Goal: Communication & Community: Answer question/provide support

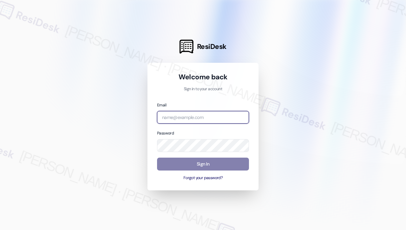
click at [225, 119] on input "email" at bounding box center [203, 117] width 92 height 13
type input "automated-surveys-park_properties-[PERSON_NAME].roles@park_[DOMAIN_NAME]"
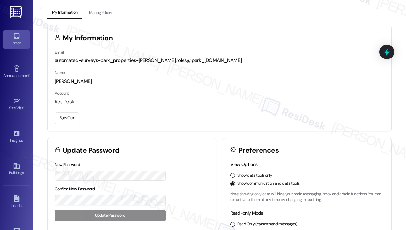
click at [18, 45] on div "Inbox" at bounding box center [16, 43] width 33 height 7
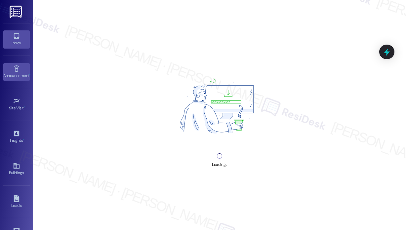
click at [18, 65] on icon at bounding box center [16, 68] width 7 height 7
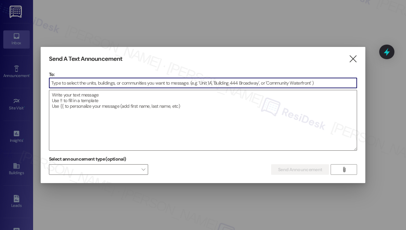
click at [350, 61] on icon "" at bounding box center [352, 58] width 9 height 7
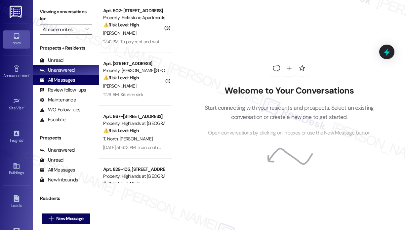
click at [70, 78] on div "All Messages" at bounding box center [57, 80] width 35 height 7
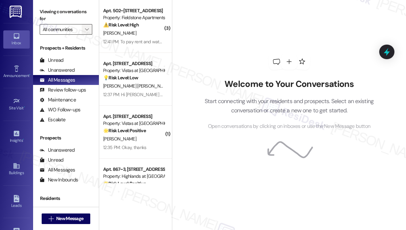
click at [85, 26] on span "" at bounding box center [87, 29] width 6 height 11
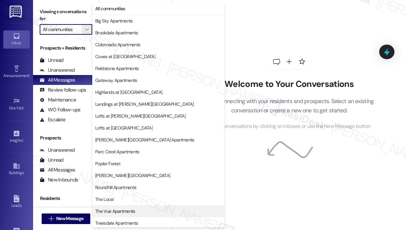
click at [130, 208] on span "The Vue Apartments" at bounding box center [115, 211] width 40 height 7
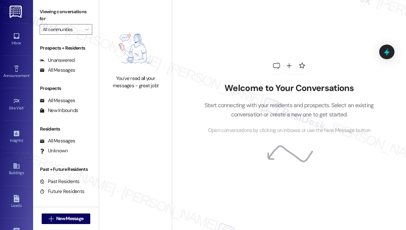
type input "The Vue Apartments"
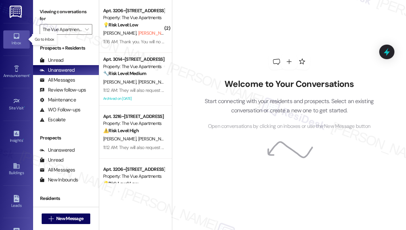
click at [19, 43] on div "Inbox" at bounding box center [16, 43] width 33 height 7
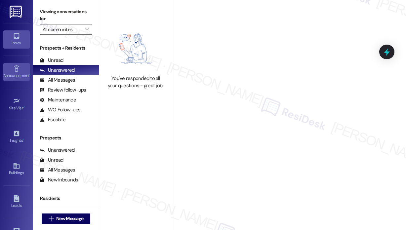
click at [21, 73] on div "Announcement •" at bounding box center [16, 75] width 33 height 7
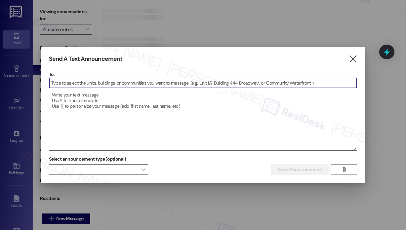
click at [73, 80] on input at bounding box center [202, 83] width 307 height 10
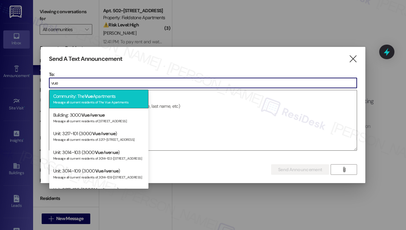
type input "vue"
click at [81, 97] on div "Community: The Vue Apartments Message all current residents of The Vue Apartmen…" at bounding box center [98, 99] width 99 height 19
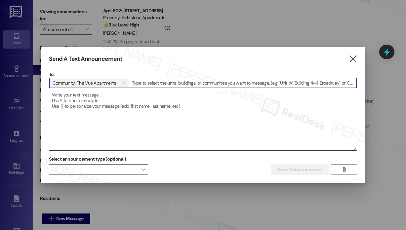
click at [81, 97] on textarea at bounding box center [202, 120] width 307 height 60
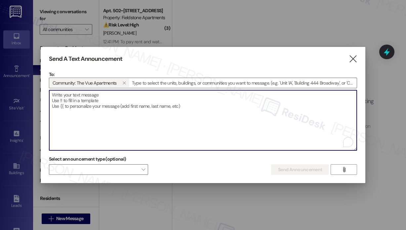
paste textarea "Hi {{first_name}}, Here’s the bottle that was found on the property. If it belo…"
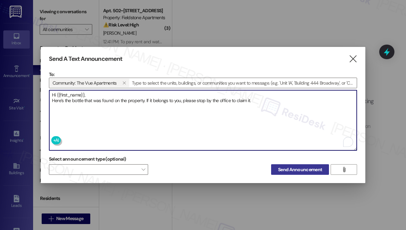
type textarea "Hi {{first_name}}, Here’s the bottle that was found on the property. If it belo…"
click at [305, 170] on span "Send Announcement" at bounding box center [300, 169] width 44 height 7
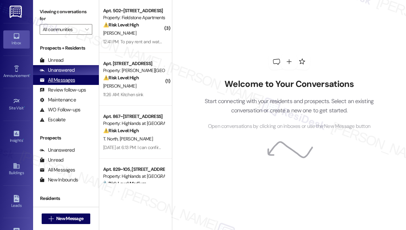
click at [68, 79] on div "All Messages" at bounding box center [57, 80] width 35 height 7
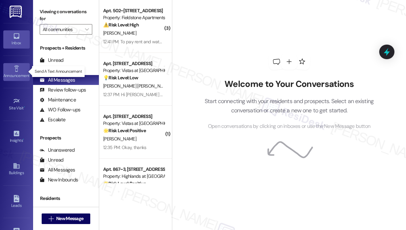
click at [13, 73] on div "Announcement •" at bounding box center [16, 75] width 33 height 7
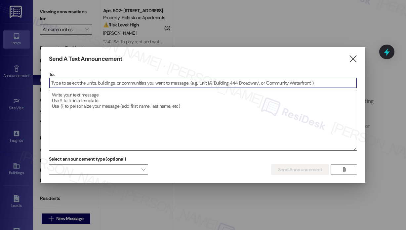
click at [67, 85] on input at bounding box center [202, 83] width 307 height 10
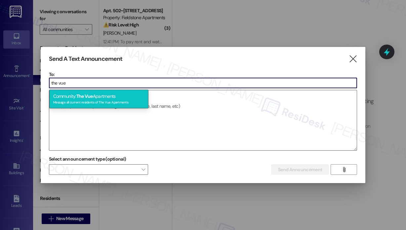
type input "the vue"
click at [83, 97] on span "The Vue" at bounding box center [84, 96] width 17 height 6
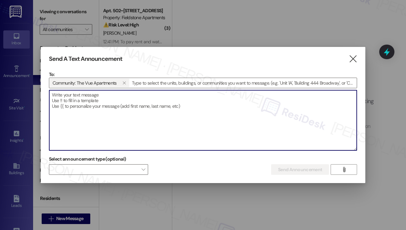
click at [83, 97] on textarea at bounding box center [202, 120] width 307 height 60
paste textarea "Hi {{first_name}}, Here’s the bottle that was found on the property. If it belo…"
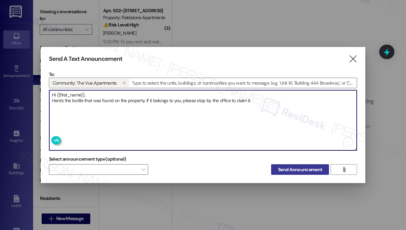
type textarea "Hi {{first_name}}, Here’s the bottle that was found on the property. If it belo…"
click at [289, 169] on span "Send Announcement" at bounding box center [300, 169] width 44 height 7
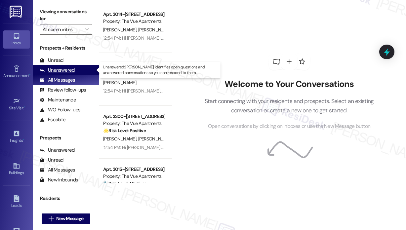
click at [59, 70] on div "Unanswered" at bounding box center [57, 70] width 35 height 7
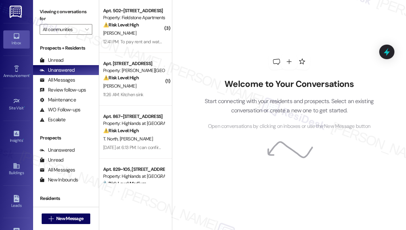
click at [123, 214] on div "( 3 ) Apt. 502~103, 300 Family Fieldstone Lane Property: Fieldstone Apartments …" at bounding box center [135, 115] width 73 height 230
click at [227, 34] on div "Welcome to Your Conversations Start connecting with your residents and prospect…" at bounding box center [289, 92] width 198 height 184
click at [227, 33] on div "Welcome to Your Conversations Start connecting with your residents and prospect…" at bounding box center [289, 92] width 198 height 184
click at [18, 72] on div "Announcement •" at bounding box center [16, 75] width 33 height 7
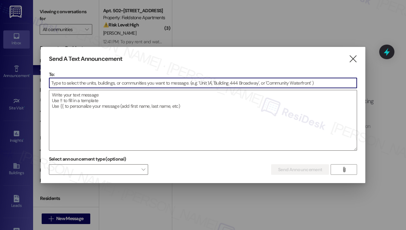
click at [75, 82] on input at bounding box center [202, 83] width 307 height 10
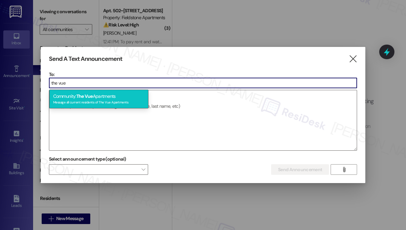
type input "the vue"
click at [83, 95] on span "The Vue" at bounding box center [84, 96] width 17 height 6
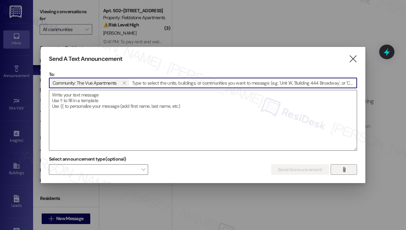
click at [345, 169] on icon "" at bounding box center [343, 169] width 5 height 5
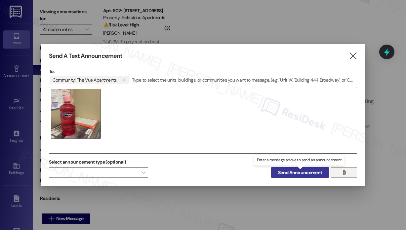
click at [293, 172] on span "Send Announcement" at bounding box center [300, 172] width 44 height 7
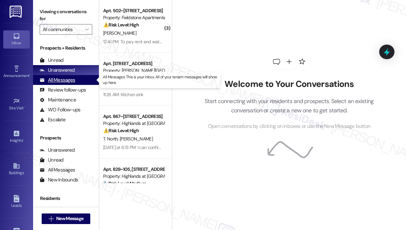
click at [67, 80] on div "All Messages" at bounding box center [57, 80] width 35 height 7
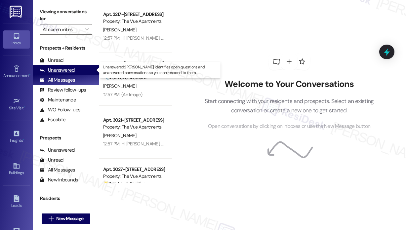
click at [67, 70] on div "Unanswered" at bounding box center [57, 70] width 35 height 7
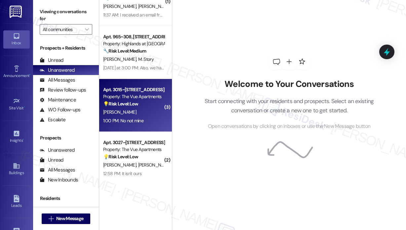
scroll to position [264, 0]
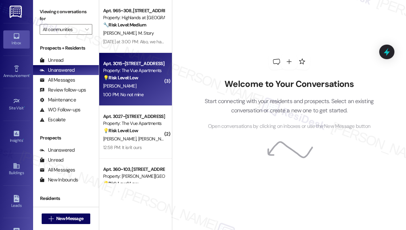
click at [143, 94] on div "1:00 PM: No not mine 1:00 PM: No not mine" at bounding box center [133, 95] width 62 height 8
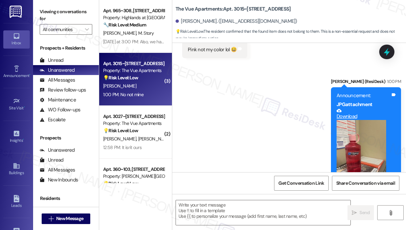
type textarea "Fetching suggested responses. Please feel free to read through the conversation…"
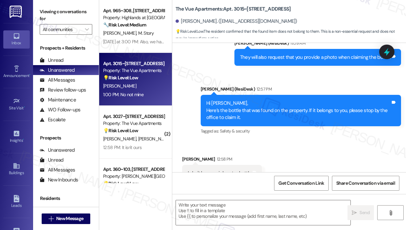
scroll to position [3636, 0]
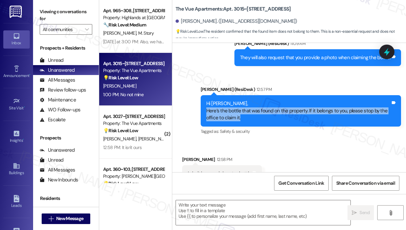
drag, startPoint x: 253, startPoint y: 89, endPoint x: 201, endPoint y: 85, distance: 51.7
click at [201, 95] on div "Hi Cherise, Here’s the bottle that was found on the property. If it belongs to …" at bounding box center [300, 110] width 200 height 31
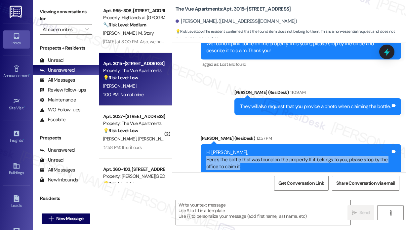
scroll to position [3537, 0]
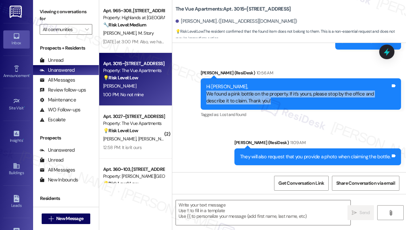
drag, startPoint x: 282, startPoint y: 72, endPoint x: 202, endPoint y: 64, distance: 80.3
click at [202, 78] on div "Hi Cherise, We found a pink bottle on the property. If it’s yours, please stop …" at bounding box center [300, 93] width 200 height 31
copy div "We found a pink bottle on the property. If it’s yours, please stop by the offic…"
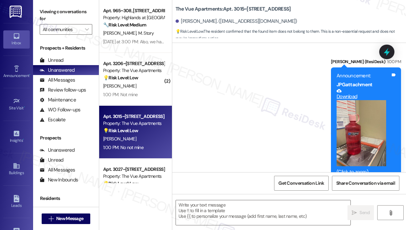
scroll to position [3867, 0]
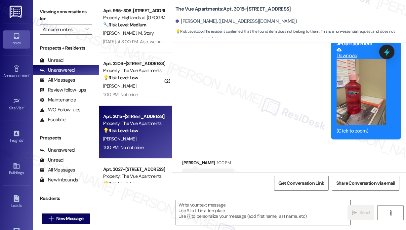
click at [205, 173] on div "No not mine" at bounding box center [201, 176] width 26 height 7
copy div "No not mine Tags and notes"
click at [217, 207] on textarea at bounding box center [263, 212] width 174 height 25
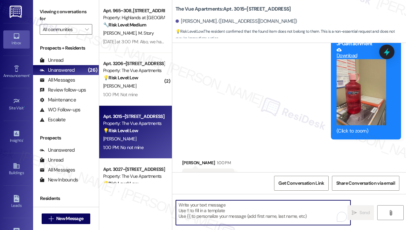
paste textarea "Thank you for letting me know. Please disregard the message if the item isn’t y…"
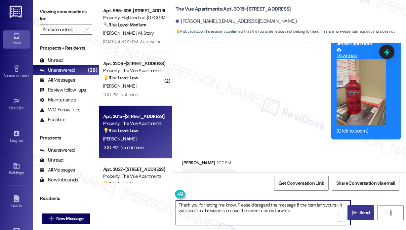
type textarea "Thank you for letting me know. Please disregard the message if the item isn’t y…"
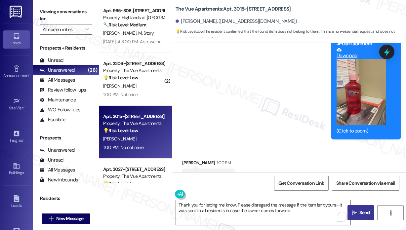
click at [366, 211] on span "Send" at bounding box center [364, 212] width 10 height 7
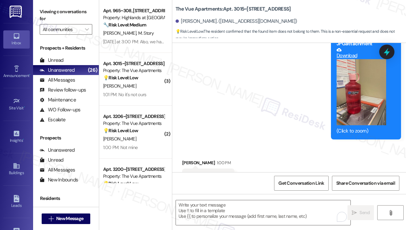
click at [147, 96] on div "1:01 PM: No it's not ours 1:01 PM: No it's not ours" at bounding box center [133, 95] width 62 height 8
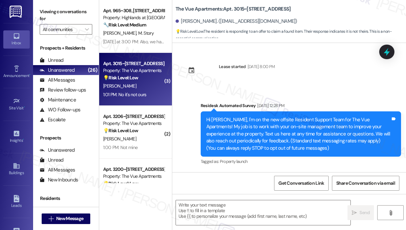
scroll to position [1116, 0]
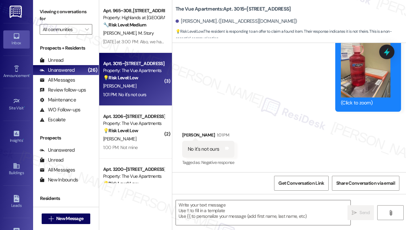
type textarea "Fetching suggested responses. Please feel free to read through the conversation…"
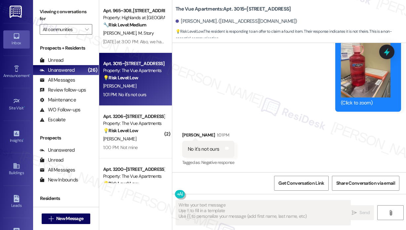
click at [237, 210] on textarea "Fetching suggested responses. Please feel free to read through the conversation…" at bounding box center [263, 212] width 174 height 25
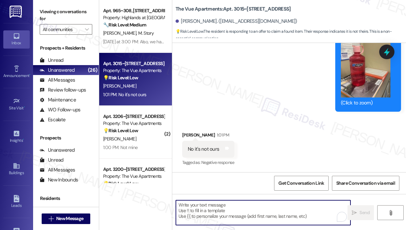
paste textarea "Thank you for letting me know. Please disregard the message if the item isn’t y…"
type textarea "Thank you for letting me know. Please disregard the message if the item isn’t y…"
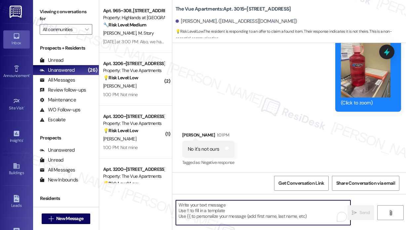
click at [265, 131] on div "Received via SMS Fnu Shivashankar 1:01 PM No it's not ours Tags and notes Tagge…" at bounding box center [289, 145] width 234 height 56
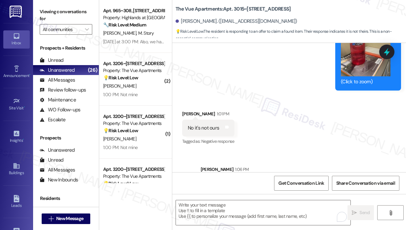
scroll to position [1169, 0]
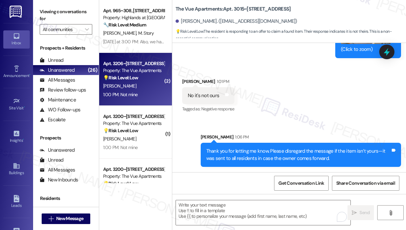
click at [153, 95] on div "1:00 PM: Not mine 1:00 PM: Not mine" at bounding box center [133, 95] width 62 height 8
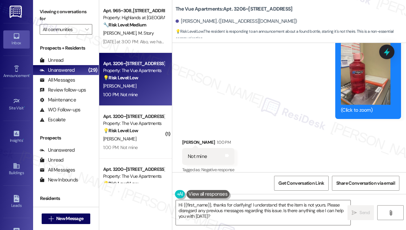
scroll to position [1406, 0]
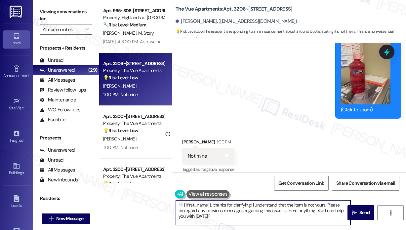
click at [262, 220] on textarea "Hi {{first_name}}, thanks for clarifying! I understand that the item is not you…" at bounding box center [263, 212] width 174 height 25
drag, startPoint x: 281, startPoint y: 210, endPoint x: 283, endPoint y: 220, distance: 10.3
click at [283, 220] on textarea "Hi {{first_name}}, thanks for clarifying! I understand that the item is not you…" at bounding box center [263, 212] width 174 height 25
type textarea "Hi {{first_name}}, thanks for clarifying! I understand that the item is not you…"
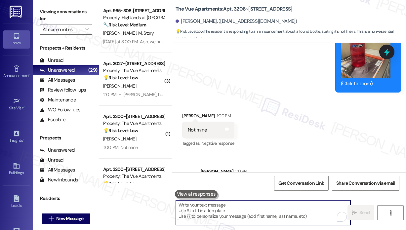
scroll to position [1459, 0]
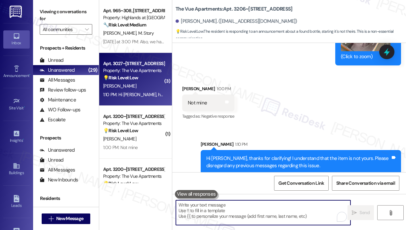
click at [153, 91] on div "1:10 PM: Hi Sarah, how do I opt out of this text messaging? 1:10 PM: Hi Sarah, …" at bounding box center [168, 94] width 131 height 6
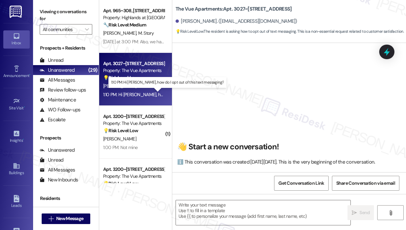
scroll to position [2767, 0]
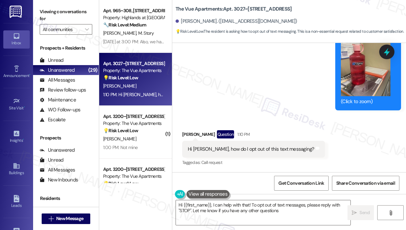
type textarea "Hi {{first_name}}, I can help with that! To opt out of text messages, please re…"
click at [308, 210] on textarea "Hi {{first_name}}, I can help with that! To opt out of text messages, please re…" at bounding box center [263, 212] width 174 height 25
click at [362, 210] on span "Send" at bounding box center [364, 212] width 10 height 7
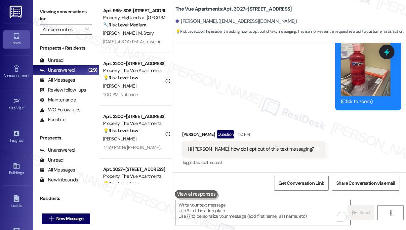
click at [329, 144] on div "Received via SMS Sheila Jordan Question 1:10 PM Hi Sarah, how do I opt out of t…" at bounding box center [289, 143] width 234 height 57
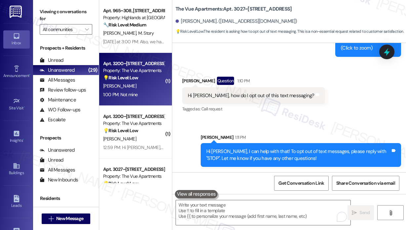
click at [145, 100] on div "Apt. 3200~103, 3000 Vue Avenue Property: The Vue Apartments 💡 Risk Level: Low T…" at bounding box center [135, 79] width 73 height 53
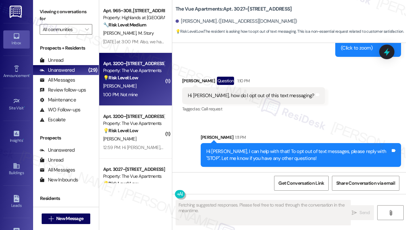
scroll to position [1247, 0]
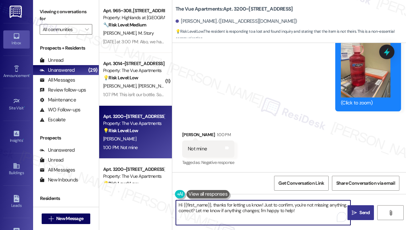
drag, startPoint x: 308, startPoint y: 213, endPoint x: 213, endPoint y: 206, distance: 95.1
click at [211, 204] on textarea "Hi {{first_name}}, thanks for letting us know! Just to confirm, you're not miss…" at bounding box center [263, 212] width 174 height 25
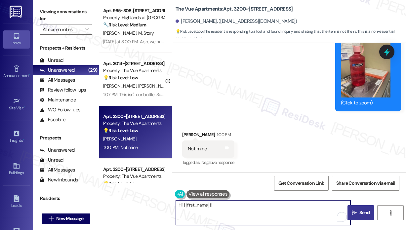
paste textarea "Thank you for letting me know. Please disregard the message if the item isn’t y…"
type textarea "Hi {{first_name}}! Thank you for letting me know. Please disregard the message …"
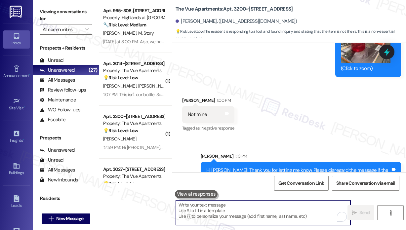
scroll to position [1300, 0]
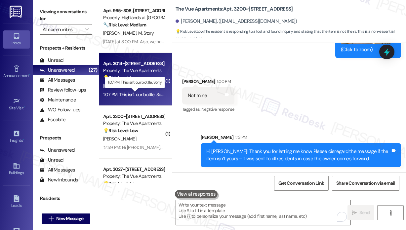
click at [145, 96] on div "1:07 PM: This isn't our bottle. Sorry 1:07 PM: This isn't our bottle. Sorry" at bounding box center [134, 94] width 63 height 6
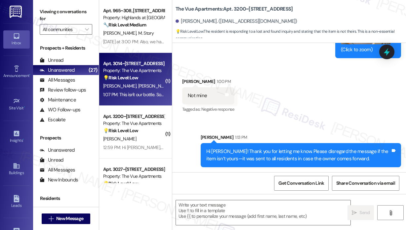
type textarea "Fetching suggested responses. Please feel free to read through the conversation…"
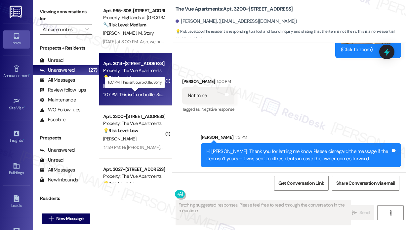
scroll to position [1125, 0]
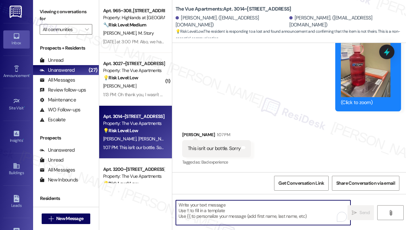
click at [241, 207] on textarea "To enrich screen reader interactions, please activate Accessibility in Grammarl…" at bounding box center [263, 212] width 174 height 25
paste textarea "Thank you for letting me know. Please disregard the message if the item isn’t y…"
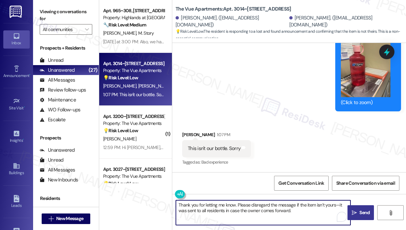
type textarea "Thank you for letting me know. Please disregard the message if the item isn’t y…"
click at [286, 153] on div "Received via SMS Lisa Crotzer 1:07 PM This isn't our bottle. Sorry Tags and not…" at bounding box center [289, 144] width 234 height 56
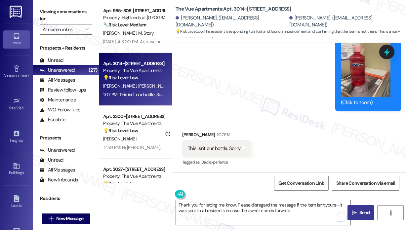
click at [286, 152] on div "Received via SMS Lisa Crotzer 1:07 PM This isn't our bottle. Sorry Tags and not…" at bounding box center [289, 144] width 234 height 56
click at [360, 212] on span "Send" at bounding box center [364, 212] width 10 height 7
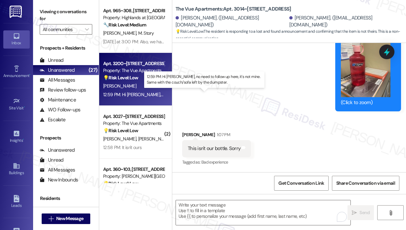
click at [147, 93] on div "12:59 PM: Hi Sarah, no need to follow up here, it's not mine. Same with the cou…" at bounding box center [215, 94] width 225 height 6
type textarea "Fetching suggested responses. Please feel free to read through the conversation…"
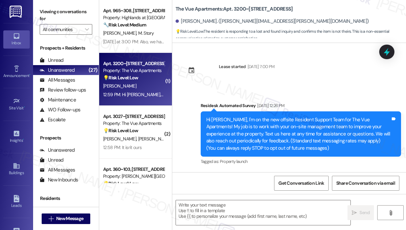
scroll to position [1129, 0]
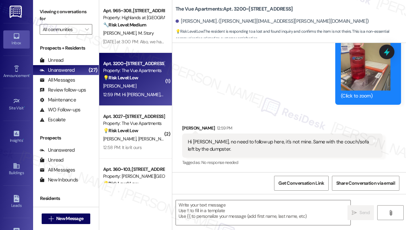
type textarea "Fetching suggested responses. Please feel free to read through the conversation…"
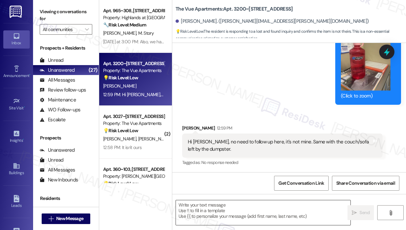
click at [244, 211] on textarea at bounding box center [263, 212] width 174 height 25
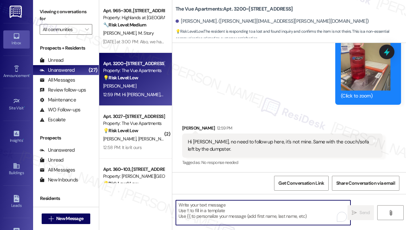
paste textarea "Thank you for letting me know. Please disregard the message if the item isn’t y…"
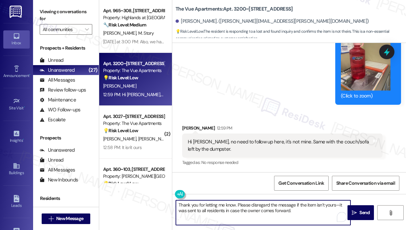
click at [235, 205] on textarea "Thank you for letting me know. Please disregard the message if the item isn’t y…" at bounding box center [263, 212] width 174 height 25
click at [313, 211] on textarea "Thank you for letting me know, Donathan. Please disregard the message if the it…" at bounding box center [263, 212] width 174 height 25
type textarea "Thank you for letting me know, Donathan. Please disregard the message if the it…"
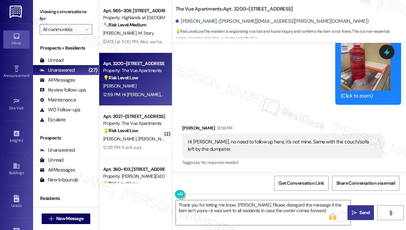
click at [365, 212] on span "Send" at bounding box center [364, 212] width 10 height 7
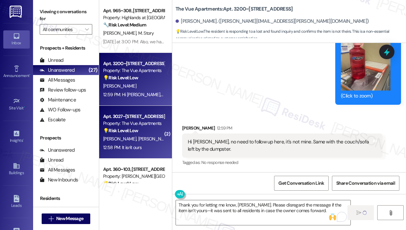
click at [141, 139] on div "A. Helfrich T. Dollins" at bounding box center [133, 139] width 62 height 8
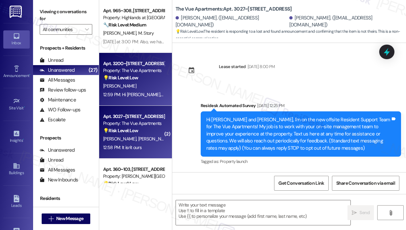
scroll to position [2321, 0]
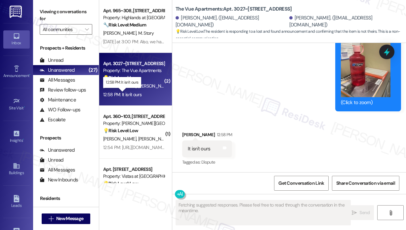
click at [139, 95] on div "12:58 PM: It isn't ours 12:58 PM: It isn't ours" at bounding box center [122, 94] width 38 height 6
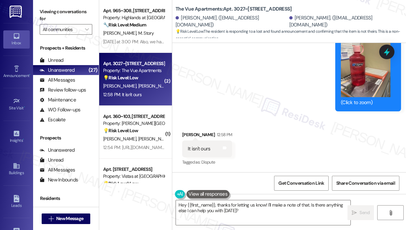
click at [250, 210] on textarea "Hey {{first_name}}, thanks for letting us know! I'll make a note of that. Is th…" at bounding box center [263, 212] width 174 height 25
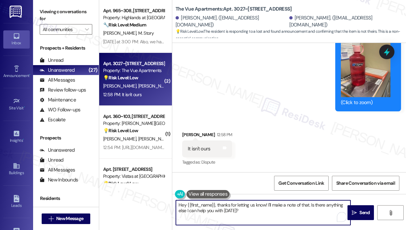
drag, startPoint x: 250, startPoint y: 210, endPoint x: 217, endPoint y: 207, distance: 33.2
click at [217, 207] on textarea "Hey {{first_name}}, thanks for letting us know! I'll make a note of that. Is th…" at bounding box center [263, 212] width 174 height 25
paste textarea "Thank you for letting me know. Please disregard the message if the item isn’t y…"
type textarea "Hey {{first_name}}! Thank you for letting me know. Please disregard the message…"
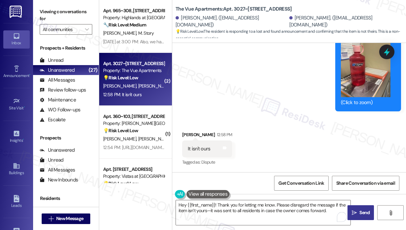
click at [362, 213] on span "Send" at bounding box center [364, 212] width 10 height 7
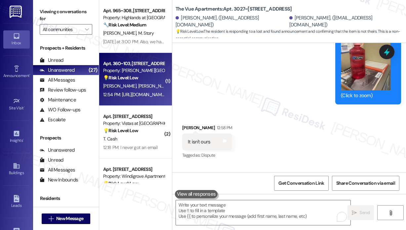
click at [148, 84] on div "M. Oylear L. Oylear" at bounding box center [133, 86] width 62 height 8
type textarea "Fetching suggested responses. Please feel free to read through the conversation…"
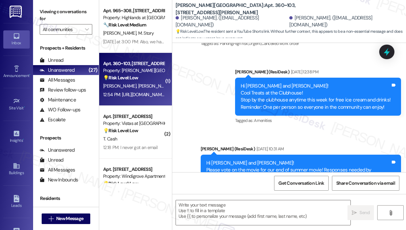
type textarea "Fetching suggested responses. Please feel free to read through the conversation…"
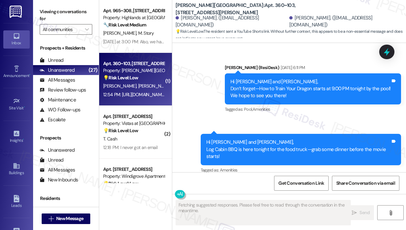
scroll to position [1781, 0]
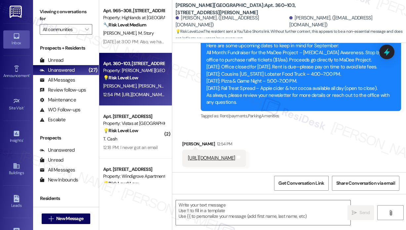
click at [204, 132] on div "Received via SMS Michael Oylear 12:54 PM https://youtube.com/shorts/7SZMzh-RCNc…" at bounding box center [289, 149] width 234 height 46
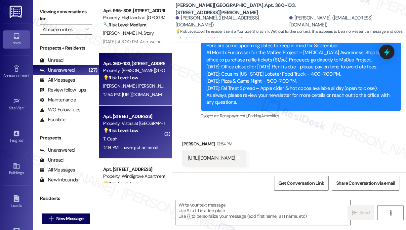
click at [136, 137] on div "T. Cash" at bounding box center [133, 139] width 62 height 8
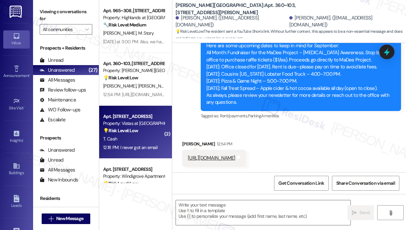
type textarea "Fetching suggested responses. Please feel free to read through the conversation…"
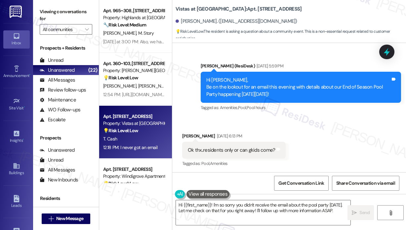
scroll to position [5404, 0]
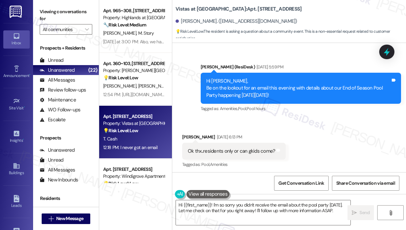
click at [364, 121] on div "Received via SMS Trudy Cash Aug 26, 2025 at 6:13 PM Ok thx..residents only or c…" at bounding box center [289, 147] width 234 height 56
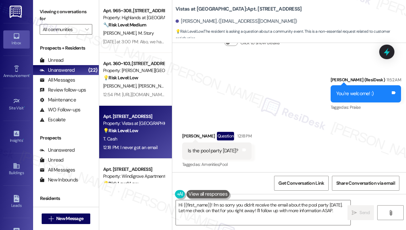
scroll to position [5932, 0]
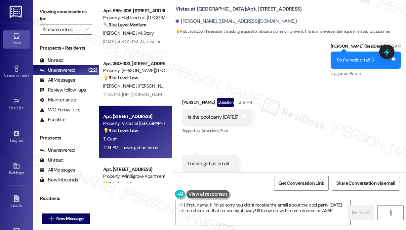
click at [217, 160] on div "I never got an email" at bounding box center [208, 163] width 41 height 7
click at [220, 114] on div "Is the pool party today?" at bounding box center [213, 117] width 50 height 7
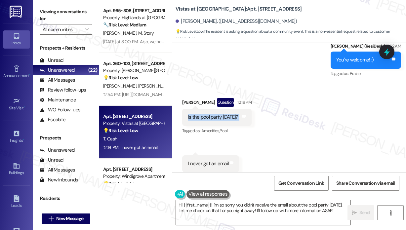
copy div "Is the pool party today? Tags and notes"
click at [202, 160] on div "I never got an email" at bounding box center [208, 163] width 41 height 7
copy div "I never got an email Tags and notes"
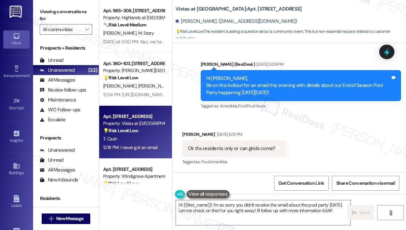
scroll to position [5404, 0]
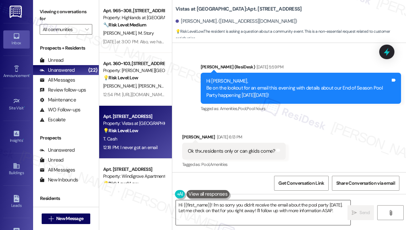
click at [266, 218] on textarea "Hi {{first_name}}! I'm so sorry you didn't receive the email about the pool par…" at bounding box center [263, 212] width 174 height 25
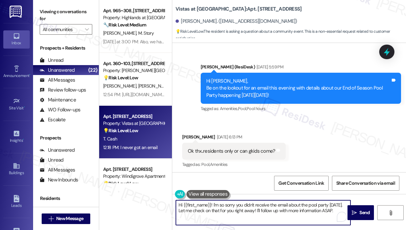
paste textarea "Regarding your question last time about kids attending, here’s the site team’s …"
click at [179, 204] on textarea "Regarding your question last time about kids attending, here’s the site team’s …" at bounding box center [263, 212] width 174 height 25
click at [293, 212] on textarea "Hi Trudy! Regarding your question last time about kids attending, here’s the si…" at bounding box center [263, 212] width 174 height 25
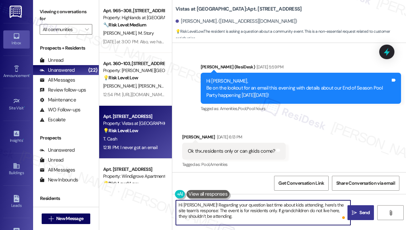
type textarea "Hi Trudy! Regarding your question last time about kids attending, here’s the si…"
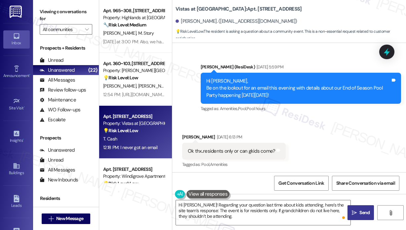
click at [357, 211] on span " Send" at bounding box center [360, 212] width 21 height 7
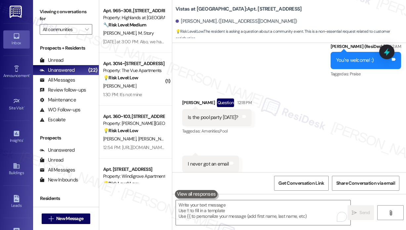
scroll to position [5992, 0]
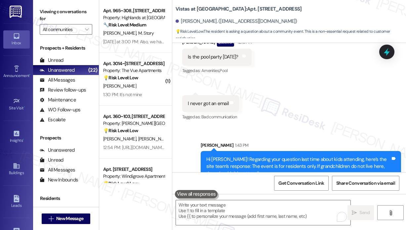
click at [305, 127] on div "Sent via SMS Sarah 1:43 PM Hi Trudy! Regarding your question last time about ki…" at bounding box center [289, 157] width 234 height 60
click at [388, 54] on icon at bounding box center [386, 52] width 8 height 10
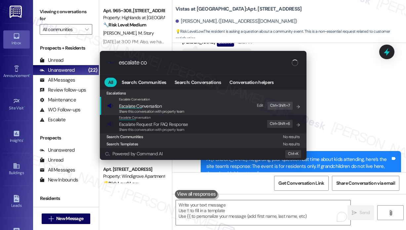
type input "escalate con"
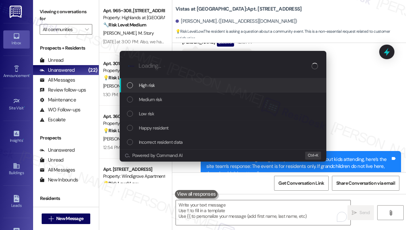
click at [157, 86] on div "High risk" at bounding box center [223, 85] width 193 height 7
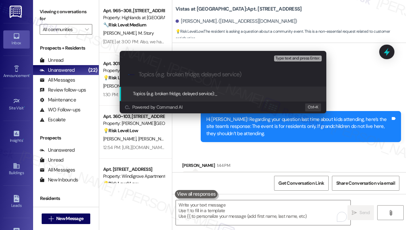
click at [369, 67] on div "Escalate Conversation High risk Topics (e.g. broken fridge, delayed service) An…" at bounding box center [203, 115] width 406 height 230
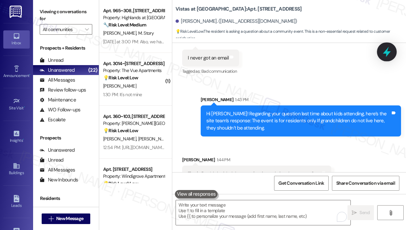
click at [386, 50] on icon at bounding box center [386, 52] width 8 height 10
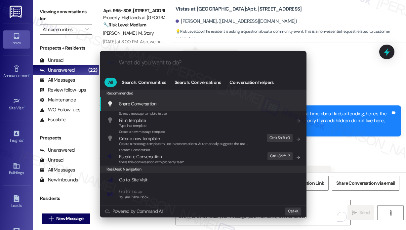
click at [341, 81] on div ".cls-1{fill:#0a055f;}.cls-2{fill:#0cc4c4;} resideskLogoBlueOrange All Search: C…" at bounding box center [203, 115] width 406 height 230
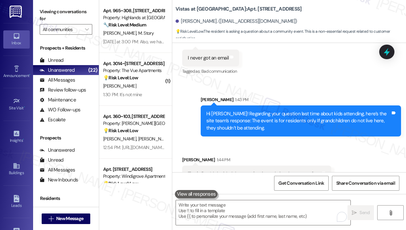
click at [356, 141] on div "Received via SMS Trudy Cash 1:44 PM That's fine Id decided that wasn't going to…" at bounding box center [289, 164] width 234 height 46
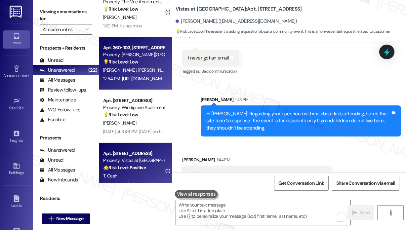
scroll to position [363, 0]
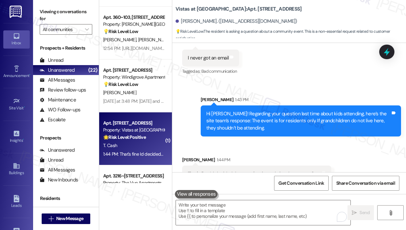
click at [322, 81] on div "Sent via SMS Sarah 1:43 PM Hi Trudy! Regarding your question last time about ki…" at bounding box center [289, 111] width 234 height 60
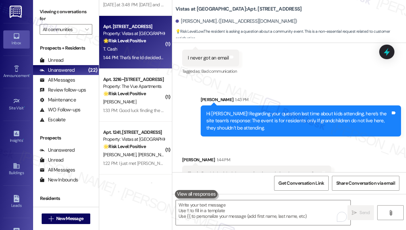
scroll to position [462, 0]
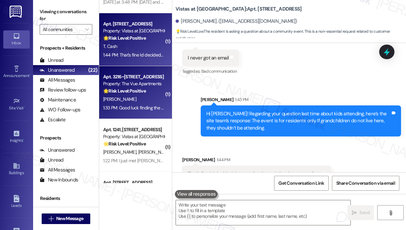
click at [151, 109] on div "1:33 PM: Good luck finding the owner:) 1:33 PM: Good luck finding the owner:)" at bounding box center [139, 108] width 72 height 6
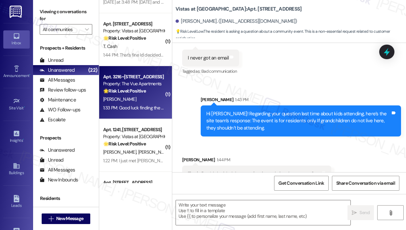
type textarea "Fetching suggested responses. Please feel free to read through the conversation…"
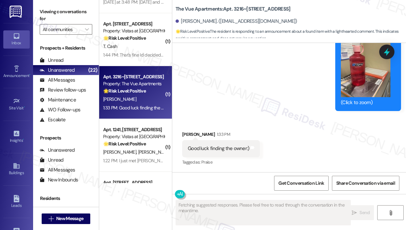
scroll to position [1124, 0]
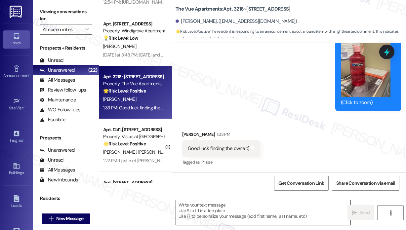
click at [227, 209] on textarea at bounding box center [263, 212] width 174 height 25
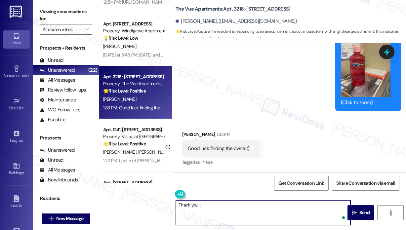
type textarea "Thank you! :)"
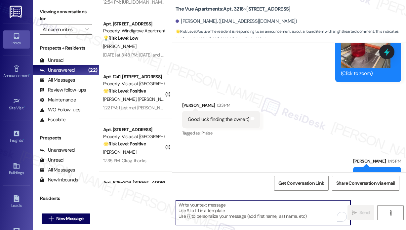
scroll to position [1170, 0]
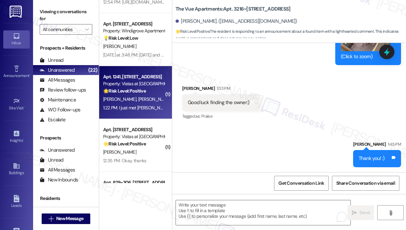
click at [147, 107] on div "1:22 PM: I just met Hampton, our new grounds employee. He came with Timmechee f…" at bounding box center [245, 108] width 284 height 6
type textarea "Fetching suggested responses. Please feel free to read through the conversation…"
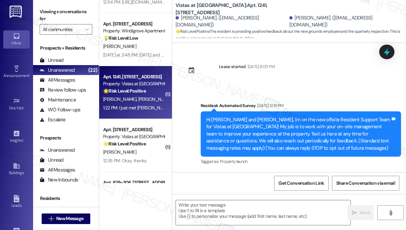
scroll to position [5703, 0]
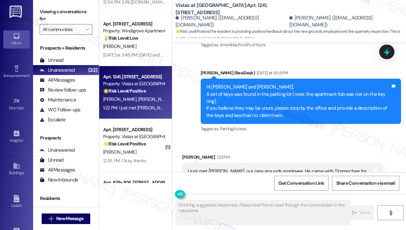
click at [316, 149] on div "Received via SMS Julia Timmons 1:22 PM I just met Hampton, our new grounds empl…" at bounding box center [282, 175] width 210 height 53
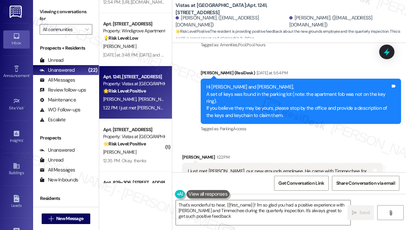
type textarea "That's wonderful to hear, {{first_name}}! I'm so glad you had a positive experi…"
drag, startPoint x: 292, startPoint y: 149, endPoint x: 288, endPoint y: 149, distance: 4.0
click at [288, 168] on div "I just met Hampton, our new grounds employee. He came with Timmechee for the qu…" at bounding box center [280, 175] width 184 height 14
click at [316, 124] on div "Tagged as: Parking , Click to highlight conversations about Parking Access Clic…" at bounding box center [300, 129] width 200 height 10
click at [384, 49] on icon at bounding box center [386, 51] width 11 height 11
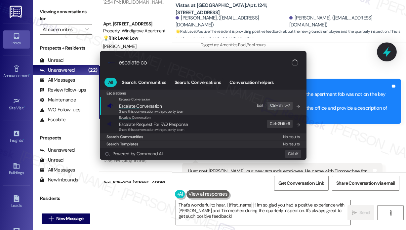
type input "escalate con"
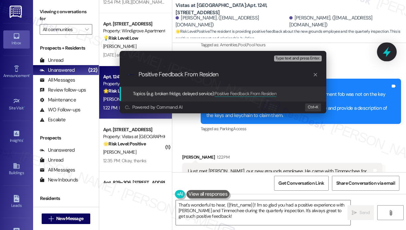
type input "Positive Feedback From Resident"
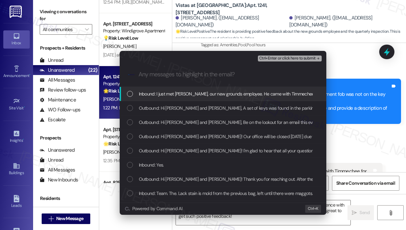
click at [256, 93] on span "Inbound: I just met Hampton, our new grounds employee. He came with Timmechee f…" at bounding box center [282, 93] width 286 height 7
click at [290, 57] on span "Ctrl+Enter or click here to submit" at bounding box center [287, 58] width 56 height 5
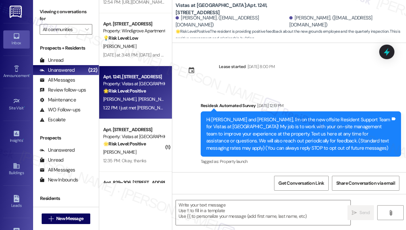
scroll to position [5703, 0]
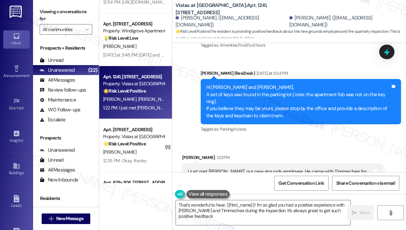
type textarea "That's wonderful to hear, {{first_name}}! I'm so glad you had a positive experi…"
click at [318, 139] on div "Received via SMS Julia Timmons 1:22 PM I just met Hampton, our new grounds empl…" at bounding box center [289, 170] width 234 height 63
click at [279, 223] on textarea "That's wonderful to hear, {{first_name}}! I'm so glad you had a positive experi…" at bounding box center [263, 212] width 174 height 25
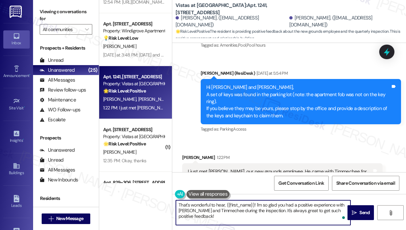
click at [279, 223] on textarea "That's wonderful to hear, {{first_name}}! I'm so glad you had a positive experi…" at bounding box center [263, 212] width 174 height 25
click at [277, 218] on textarea "That's wonderful to hear, {{first_name}}! I'm so glad you had a positive experi…" at bounding box center [263, 212] width 174 height 25
click at [357, 210] on span " Send" at bounding box center [360, 212] width 21 height 7
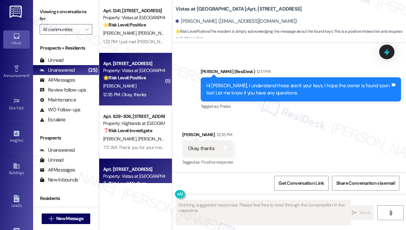
scroll to position [3085, 0]
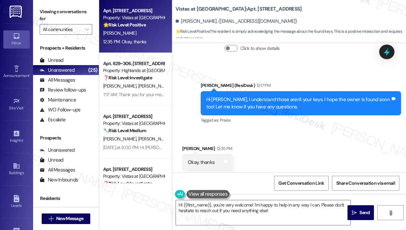
click at [288, 130] on div "Received via SMS Linda Gibson 12:35 PM Okay, thanks Tags and notes Tagged as: P…" at bounding box center [289, 158] width 234 height 56
click at [213, 206] on textarea "Hi {{first_name}}, you're very welcome! I'm happy to help in any way I can. Ple…" at bounding box center [263, 212] width 174 height 25
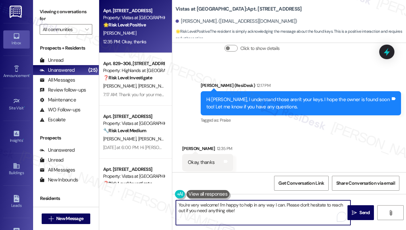
drag, startPoint x: 220, startPoint y: 204, endPoint x: 247, endPoint y: 219, distance: 30.6
click at [247, 219] on textarea "You're very welcome! I'm happy to help in any way I can. Please don't hesitate …" at bounding box center [263, 212] width 174 height 25
type textarea "You're very welcome!"
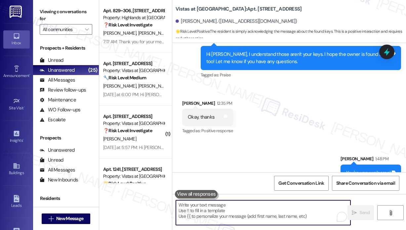
scroll to position [3131, 0]
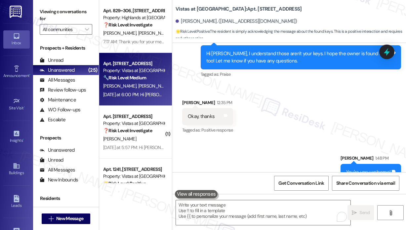
click at [147, 94] on div "Yesterday at 6:00 PM: Hi William and Sophia, A set of keys was found in the par…" at bounding box center [369, 94] width 533 height 6
type textarea "Fetching suggested responses. Please feel free to read through the conversation…"
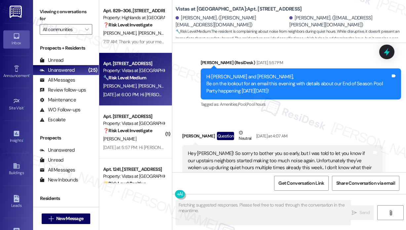
scroll to position [2207, 0]
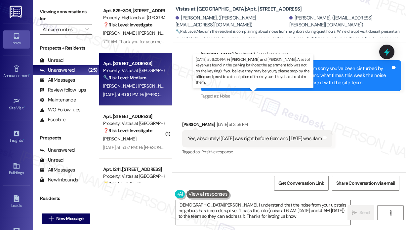
type textarea "[DEMOGRAPHIC_DATA][PERSON_NAME], I understand that the noise from your upstairs…"
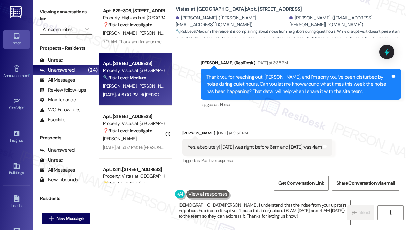
scroll to position [2195, 0]
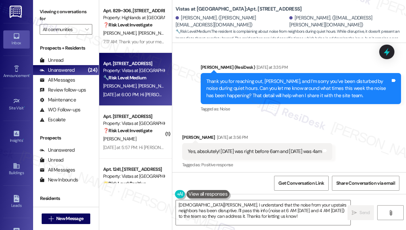
click at [272, 137] on div "Received via SMS Sophia Dinenna Yesterday at 3:56 PM Yes, absolutely! Yesterday…" at bounding box center [257, 152] width 160 height 46
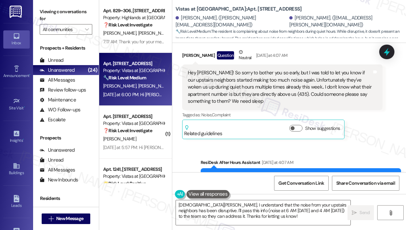
scroll to position [1996, 0]
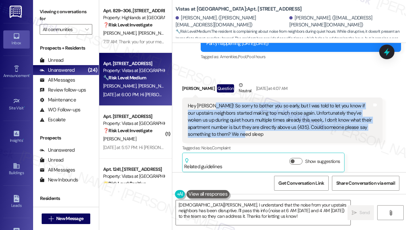
drag, startPoint x: 240, startPoint y: 100, endPoint x: 211, endPoint y: 68, distance: 43.0
click at [211, 102] on div "Hey [PERSON_NAME]! So sorry to bother you so early, but I was told to let you k…" at bounding box center [280, 119] width 184 height 35
copy div "So sorry to bother you so early, but I was told to let you know if our upstairs…"
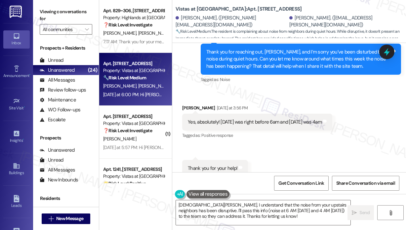
scroll to position [2228, 0]
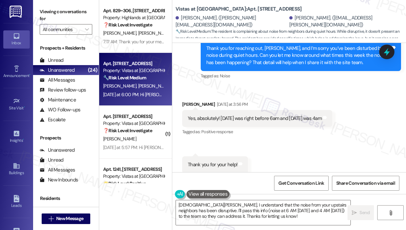
drag, startPoint x: 220, startPoint y: 82, endPoint x: 325, endPoint y: 83, distance: 105.0
click at [321, 115] on div "Yes, absolutely! [DATE] was right before 6am and [DATE] was 4am" at bounding box center [255, 118] width 134 height 7
copy div "Yesterday was right before 6am and today was 4am"
click at [386, 49] on icon at bounding box center [386, 51] width 11 height 11
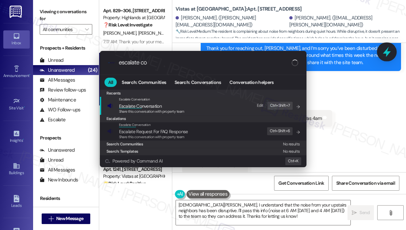
type input "escalate con"
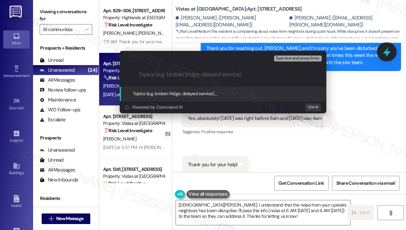
paste input "Noise Concern: Disturbances from Upstairs Neighbors During Quiet Hours or"
type input "Noise Concern: Disturbances from Upstairs Neighbors During Quiet Hours or"
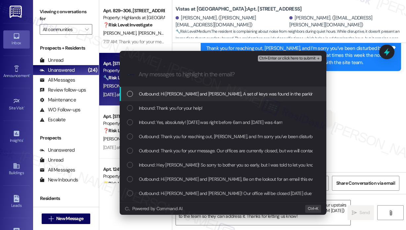
click at [244, 92] on span "Outbound: Hi [PERSON_NAME] and [PERSON_NAME], A set of keys was found in the pa…" at bounding box center [398, 93] width 518 height 7
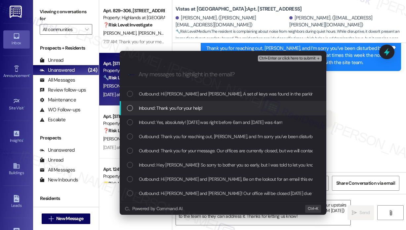
click at [237, 108] on div "Inbound: Thank you for your help!" at bounding box center [223, 107] width 193 height 7
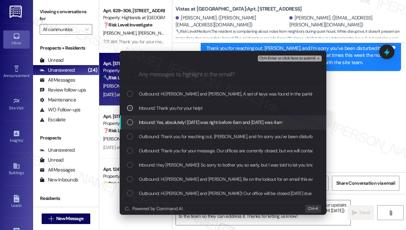
click at [239, 121] on span "Inbound: Yes, absolutely! [DATE] was right before 6am and [DATE] was 4am" at bounding box center [211, 122] width 144 height 7
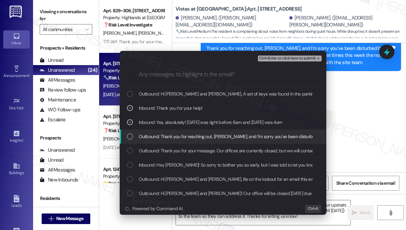
click at [243, 133] on span "Outbound: Thank you for reaching out, [PERSON_NAME], and I’m sorry you’ve been …" at bounding box center [386, 136] width 494 height 7
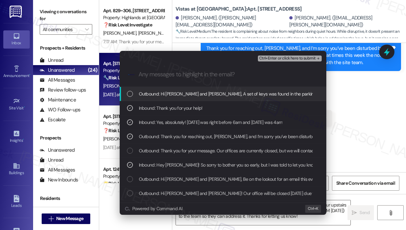
click at [282, 59] on span "Ctrl+Enter or click here to submit" at bounding box center [287, 58] width 56 height 5
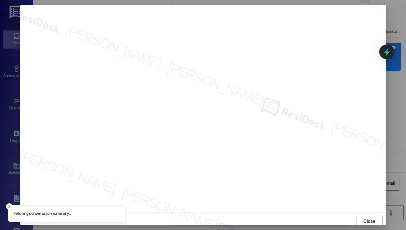
scroll to position [2, 0]
click at [365, 217] on span "Close" at bounding box center [369, 219] width 12 height 7
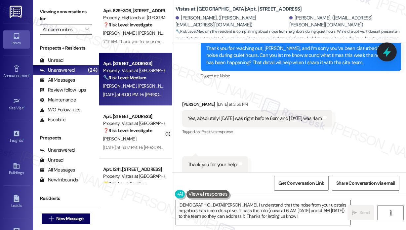
click at [385, 54] on icon at bounding box center [386, 51] width 11 height 11
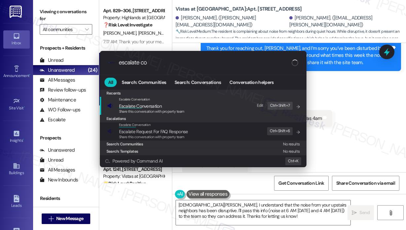
type input "escalate con"
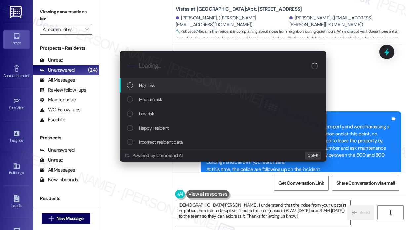
scroll to position [2228, 0]
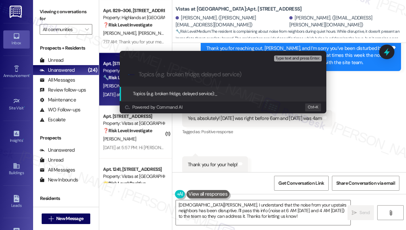
type input "Noise Concern: Disturbances from Upstairs Neighbors During Quiet Hours"
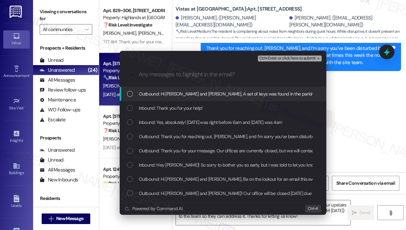
scroll to position [0, 0]
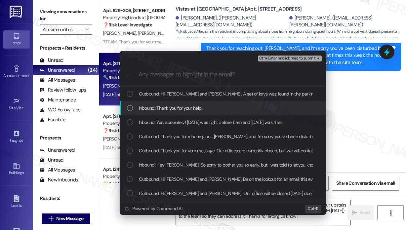
click at [215, 108] on div "Inbound: Thank you for your help!" at bounding box center [223, 107] width 193 height 7
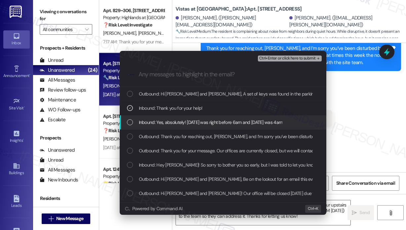
click at [220, 121] on span "Inbound: Yes, absolutely! [DATE] was right before 6am and [DATE] was 4am" at bounding box center [211, 122] width 144 height 7
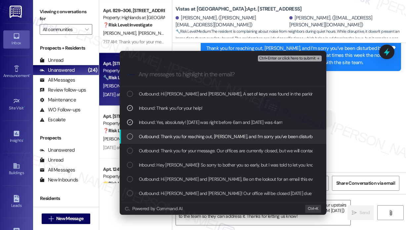
click at [222, 133] on span "Outbound: Thank you for reaching out, [PERSON_NAME], and I’m sorry you’ve been …" at bounding box center [386, 136] width 494 height 7
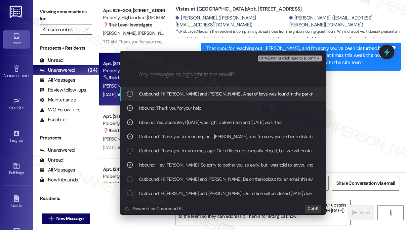
click at [275, 59] on span "Ctrl+Enter or click here to submit" at bounding box center [287, 58] width 56 height 5
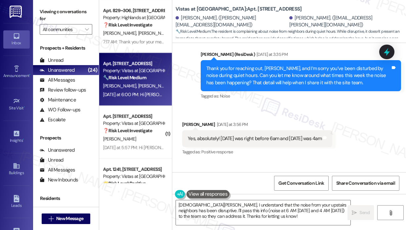
scroll to position [2207, 0]
click at [332, 147] on div "Tagged as: Positive response Click to highlight conversations about Positive re…" at bounding box center [257, 152] width 150 height 10
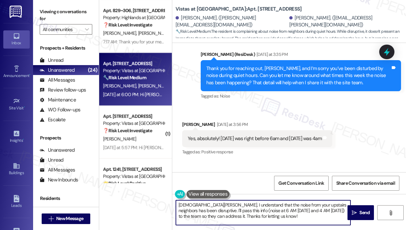
click at [289, 211] on textarea "[DEMOGRAPHIC_DATA][PERSON_NAME], I understand that the noise from your upstairs…" at bounding box center [263, 212] width 174 height 25
type textarea "[DEMOGRAPHIC_DATA][PERSON_NAME], I understand that the noise from your upstairs…"
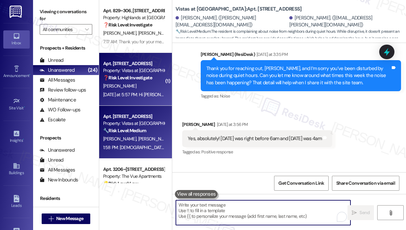
click at [140, 92] on div "[DATE] at 5:57 PM: Hi [PERSON_NAME], A set of keys was found in the parking lot…" at bounding box center [347, 94] width 489 height 6
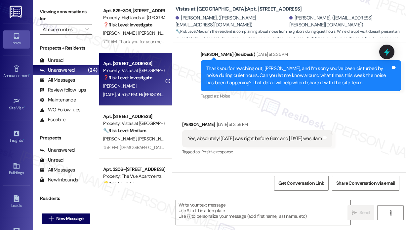
type textarea "Fetching suggested responses. Please feel free to read through the conversation…"
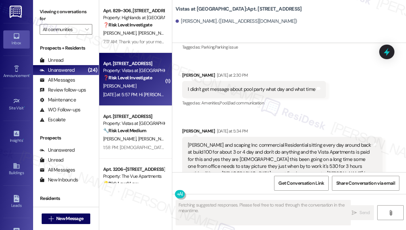
scroll to position [3130, 0]
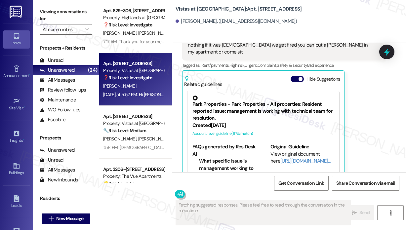
click at [365, 136] on div "[PERSON_NAME] [DATE] at 5:34 PM [PERSON_NAME] and scaping Inc commercial Reside…" at bounding box center [282, 90] width 200 height 183
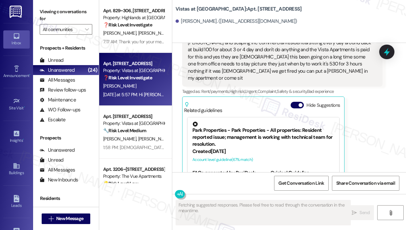
scroll to position [3064, 0]
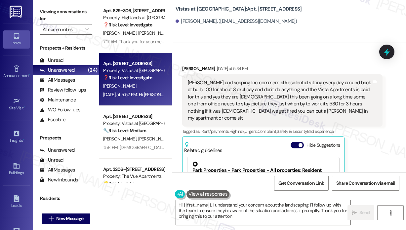
type textarea "Hi {{first_name}}, I understand your concern about the landscaping. I'll follow…"
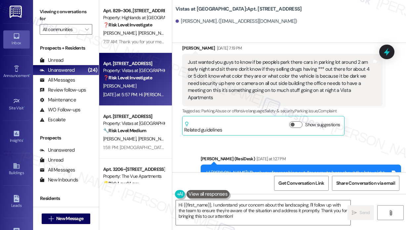
scroll to position [2767, 0]
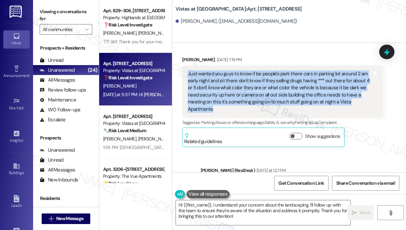
drag, startPoint x: 226, startPoint y: 102, endPoint x: 184, endPoint y: 69, distance: 53.9
click at [184, 69] on div "Just wanted you guys to know if be people's park there cars in parking lot arou…" at bounding box center [282, 91] width 200 height 53
copy div "Just wanted you guys to know if be people's park there cars in parking lot arou…"
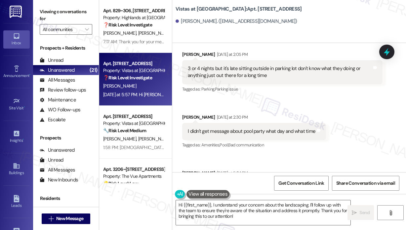
scroll to position [3064, 0]
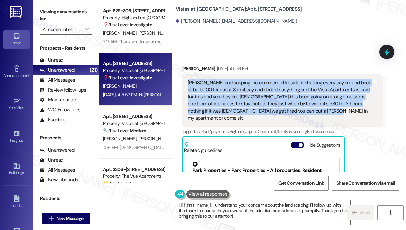
drag, startPoint x: 321, startPoint y: 105, endPoint x: 189, endPoint y: 72, distance: 136.6
click at [189, 79] on div "[PERSON_NAME] and scaping Inc commercial Residential sitting every day around b…" at bounding box center [280, 100] width 184 height 43
copy div "[PERSON_NAME] and scaping Inc commercial Residential sitting every day around b…"
click at [384, 51] on icon at bounding box center [386, 52] width 8 height 10
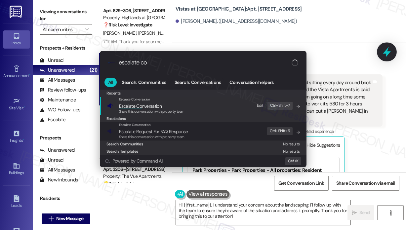
type input "escalate con"
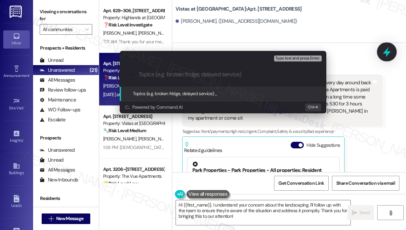
paste input "Security Concerns and Late-Night Activity in Parking Lot at [GEOGRAPHIC_DATA]"
type input "Security Concerns and Late-Night Activity in Parking Lot at [GEOGRAPHIC_DATA]"
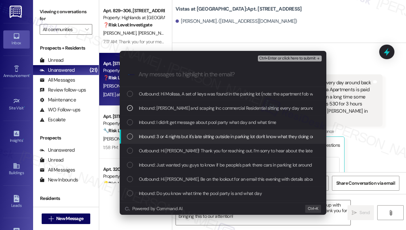
click at [264, 136] on span "Inbound: 3 or 4 nights but it's late sitting outside in parking lot don't know …" at bounding box center [262, 136] width 247 height 7
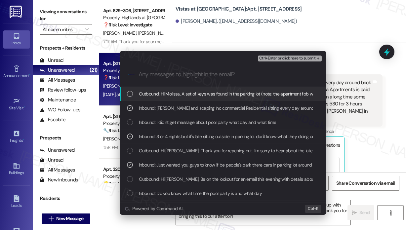
click at [283, 58] on span "Ctrl+Enter or click here to submit" at bounding box center [287, 58] width 56 height 5
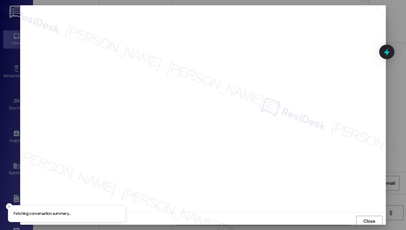
scroll to position [2, 0]
click at [371, 219] on span "Close" at bounding box center [369, 219] width 12 height 7
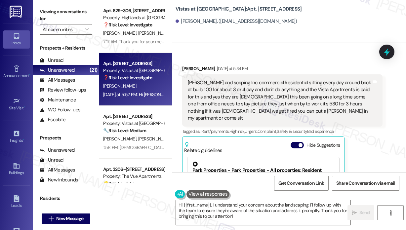
click at [382, 50] on icon at bounding box center [386, 52] width 9 height 9
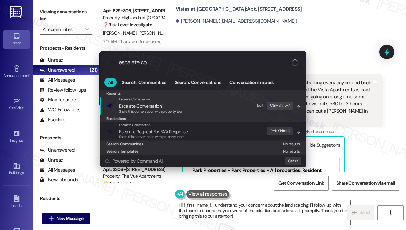
type input "escalate con"
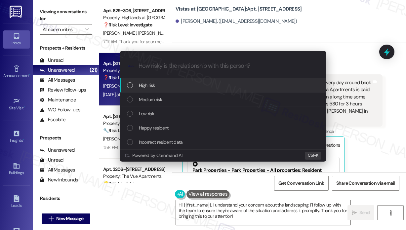
click at [146, 84] on span "High risk" at bounding box center [147, 85] width 16 height 7
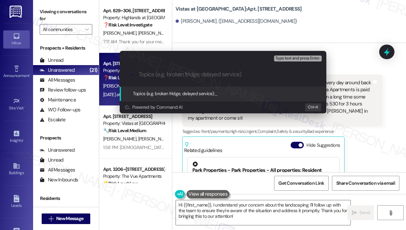
paste input "Security Concerns and Late-Night Activity in Parking Lot at [GEOGRAPHIC_DATA]"
type input "Security Concerns and Late-Night Activity in Parking Lot at [GEOGRAPHIC_DATA]"
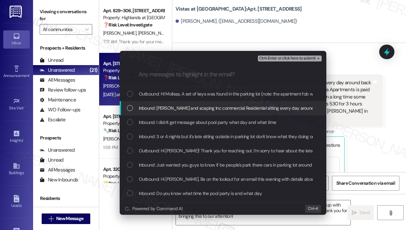
click at [128, 107] on div "List of options" at bounding box center [130, 108] width 6 height 6
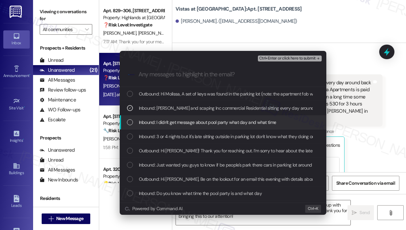
click at [129, 118] on div "Inbound: I didn't get message about pool party what day and what time" at bounding box center [223, 122] width 206 height 14
click at [130, 118] on div "Inbound: I didn't get message about pool party what day and what time" at bounding box center [223, 122] width 206 height 14
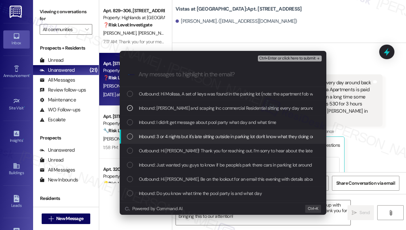
click at [136, 138] on div "Inbound: 3 or 4 nights but it's late sitting outside in parking lot don't know …" at bounding box center [223, 136] width 193 height 7
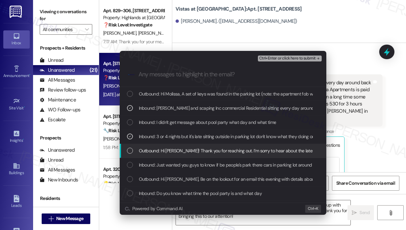
click at [138, 151] on div "Outbound: Hi [PERSON_NAME]! Thank you for reaching out. I’m sorry to hear about…" at bounding box center [223, 150] width 193 height 7
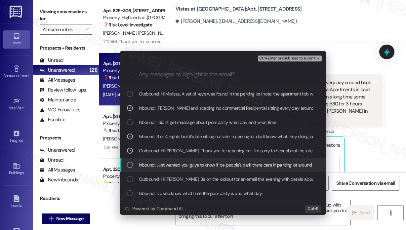
click at [138, 161] on div "Inbound: Just wanted you guys to know if be people's park there cars in parking…" at bounding box center [223, 164] width 193 height 7
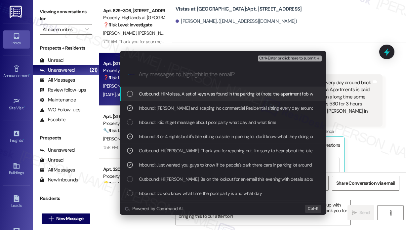
click at [273, 59] on span "Ctrl+Enter or click here to submit" at bounding box center [287, 58] width 56 height 5
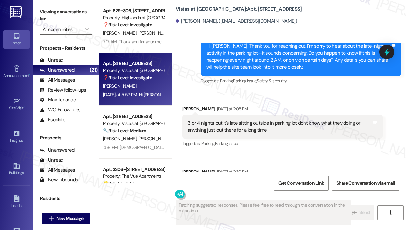
scroll to position [3138, 0]
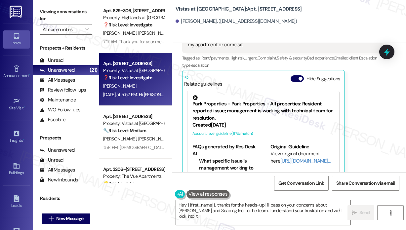
type textarea "Hey {{first_name}}, thanks for the heads-up! I'll pass on your concerns about […"
click at [359, 122] on div "[PERSON_NAME] [DATE] at 5:34 PM [PERSON_NAME] and scaping Inc commercial Reside…" at bounding box center [282, 87] width 200 height 190
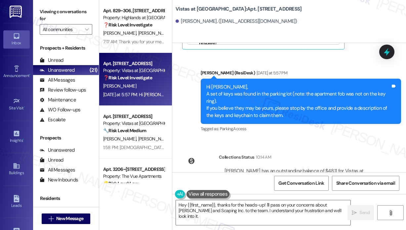
scroll to position [3290, 0]
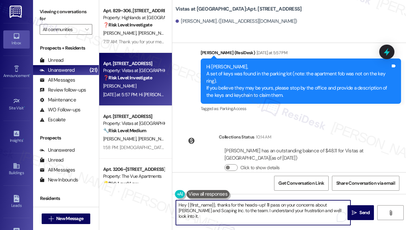
click at [328, 212] on textarea "Hey {{first_name}}, thanks for the heads-up! I'll pass on your concerns about […" at bounding box center [263, 212] width 174 height 25
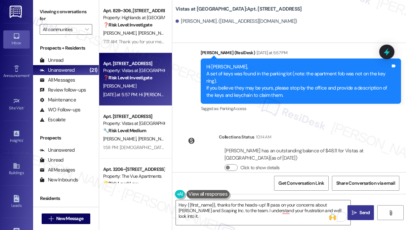
click at [364, 211] on span "Send" at bounding box center [364, 212] width 10 height 7
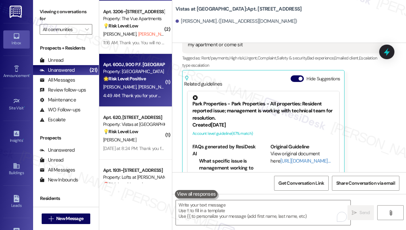
scroll to position [661, 0]
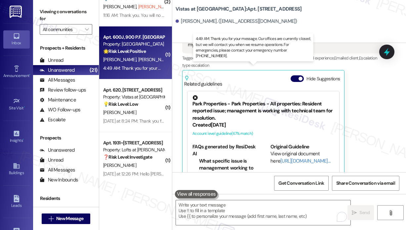
click at [144, 67] on div "4:49 AM: Thank you for your message. Our offices are currently closed, but we w…" at bounding box center [297, 68] width 388 height 6
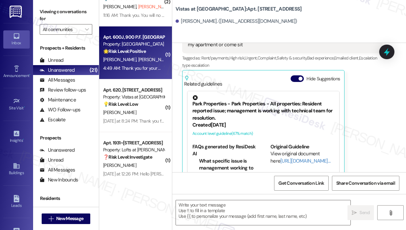
type textarea "Fetching suggested responses. Please feel free to read through the conversation…"
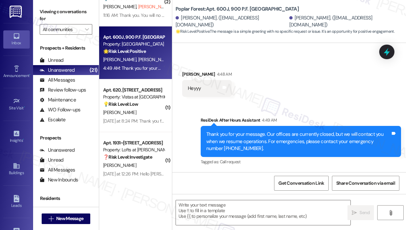
scroll to position [595, 0]
click at [280, 211] on textarea at bounding box center [263, 212] width 174 height 25
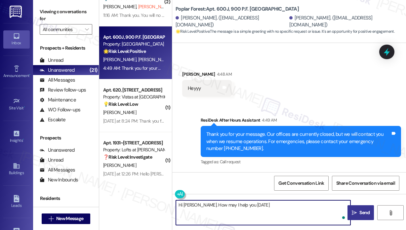
type textarea "Hi [PERSON_NAME]. How may I help you [DATE]?"
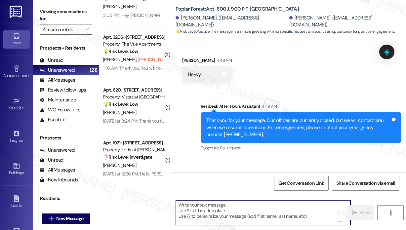
scroll to position [641, 0]
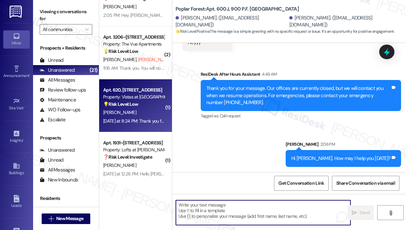
click at [151, 117] on div "[DATE] at 8:24 PM: Thank you for your message. Our offices are currently closed…" at bounding box center [133, 121] width 62 height 8
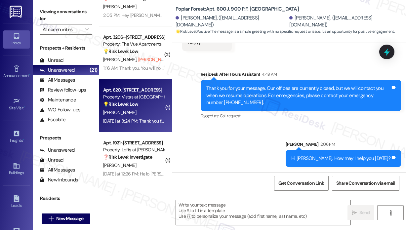
type textarea "Fetching suggested responses. Please feel free to read through the conversation…"
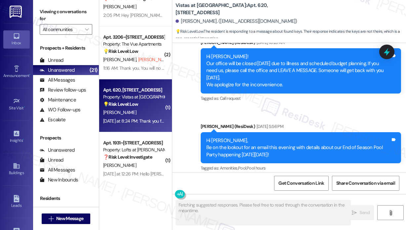
scroll to position [2291, 0]
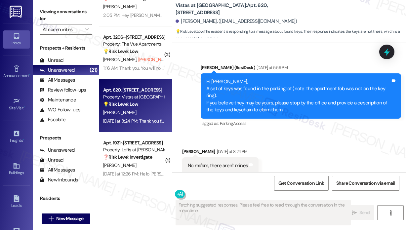
click at [315, 149] on div "Received via SMS [PERSON_NAME] [DATE] at 8:24 PM No ma'am, there aren't mines T…" at bounding box center [289, 156] width 234 height 46
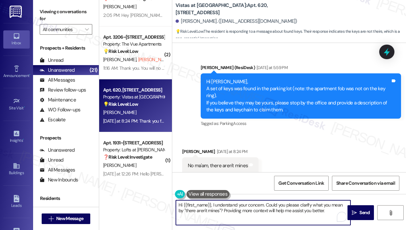
click at [246, 214] on textarea "Hi {{first_name}}, I understand your concern. Could you please clarify what you…" at bounding box center [263, 212] width 174 height 25
paste textarea "Thank you for letting me know. Please disregard the message if the item isn’t y…"
click at [316, 210] on textarea "Thank you for letting me know. Please disregard the message if the item isn’t y…" at bounding box center [263, 212] width 174 height 25
type textarea "Thank you for letting me know. Please disregard the message if the item isn’t y…"
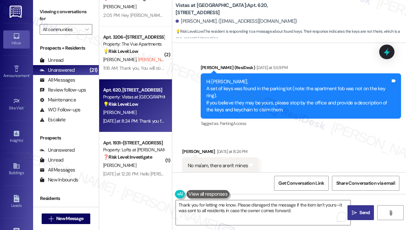
click at [358, 211] on span "Send" at bounding box center [364, 212] width 13 height 7
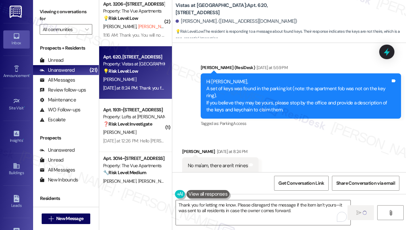
scroll to position [727, 0]
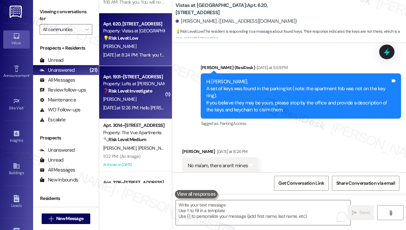
click at [151, 91] on strong "❓ Risk Level: Investigate" at bounding box center [127, 91] width 49 height 6
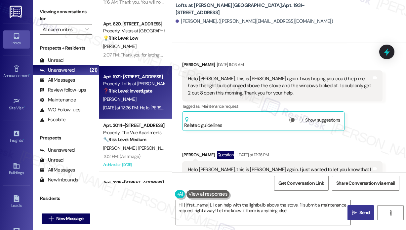
scroll to position [870, 0]
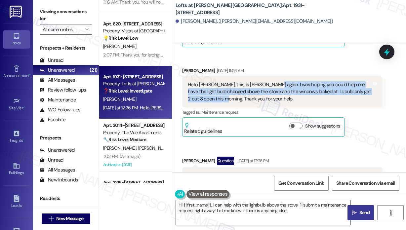
drag, startPoint x: 214, startPoint y: 85, endPoint x: 265, endPoint y: 73, distance: 52.3
click at [266, 81] on div "Hello [PERSON_NAME], this is [PERSON_NAME] again. I was hoping you could help m…" at bounding box center [280, 91] width 184 height 21
copy div "I was hoping you could help me have the light bulb changed above the stove and …"
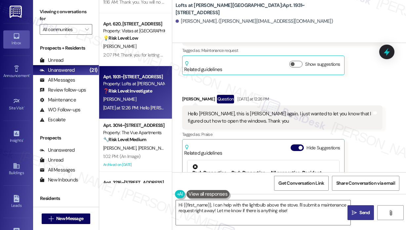
scroll to position [936, 0]
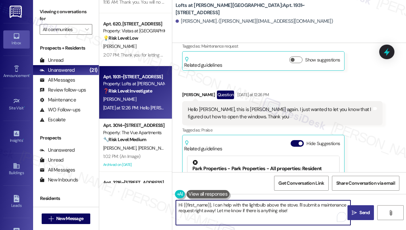
drag, startPoint x: 297, startPoint y: 211, endPoint x: 161, endPoint y: 200, distance: 136.5
click at [161, 200] on div "Apt. 829~306, [STREET_ADDRESS] Property: Highlands at [GEOGRAPHIC_DATA] Apartme…" at bounding box center [252, 115] width 307 height 230
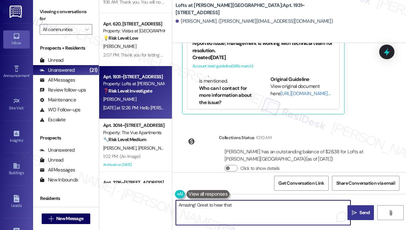
scroll to position [969, 0]
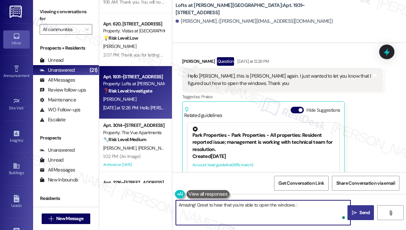
type textarea "Amazing! Great to hear that you're able to open the windows. :)"
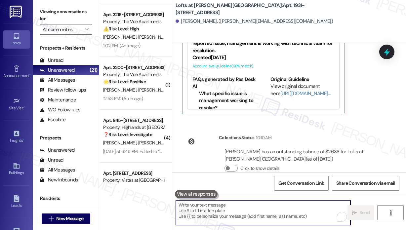
scroll to position [859, 0]
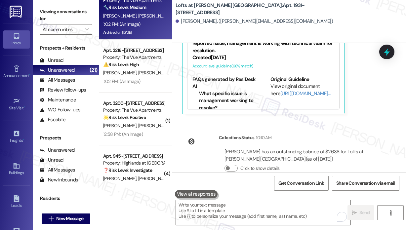
click at [151, 25] on div "1:02 PM: (An Image) 1:02 PM: (An Image)" at bounding box center [133, 24] width 62 height 8
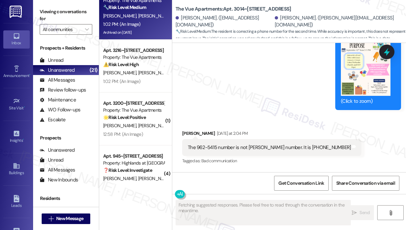
scroll to position [1683, 0]
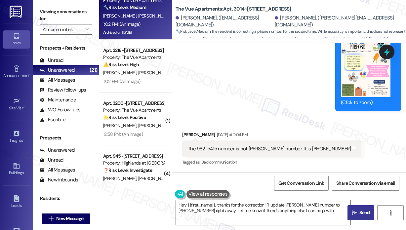
type textarea "Hey {{first_name}}, thanks for the correction! I'll update [PERSON_NAME] number…"
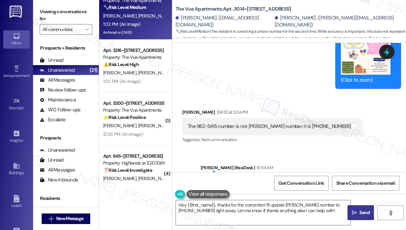
scroll to position [1705, 0]
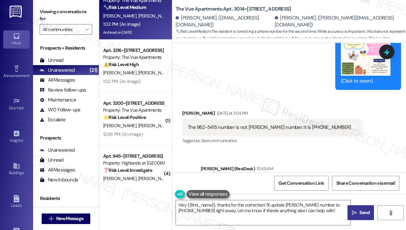
click at [272, 101] on div "Received via SMS [PERSON_NAME] [DATE] at 2:04 PM The 962-5415 number is not [PE…" at bounding box center [289, 123] width 234 height 56
click at [279, 95] on div "Received via SMS [PERSON_NAME] [DATE] at 2:04 PM The 962-5415 number is not [PE…" at bounding box center [289, 123] width 234 height 56
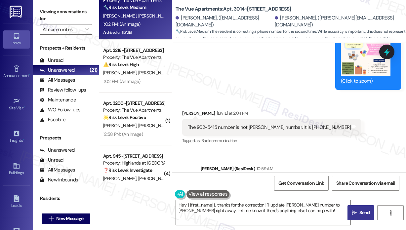
click at [286, 128] on div "The 962-5415 number is not [PERSON_NAME] number. It is [PHONE_NUMBER]" at bounding box center [269, 127] width 163 height 7
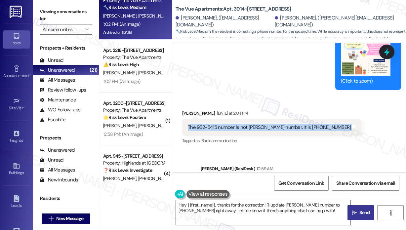
click at [286, 128] on div "The 962-5415 number is not [PERSON_NAME] number. It is [PHONE_NUMBER]" at bounding box center [269, 127] width 163 height 7
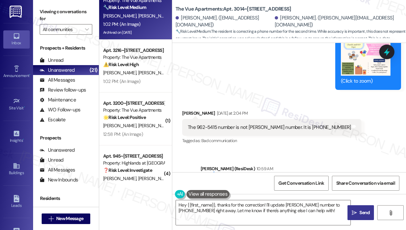
click at [383, 51] on icon at bounding box center [386, 51] width 11 height 11
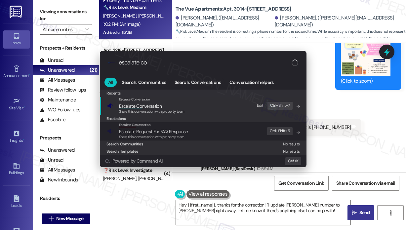
type input "escalate con"
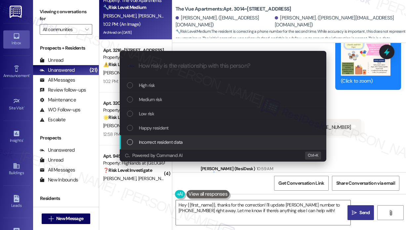
click at [218, 138] on div "Incorrect resident data" at bounding box center [223, 141] width 193 height 7
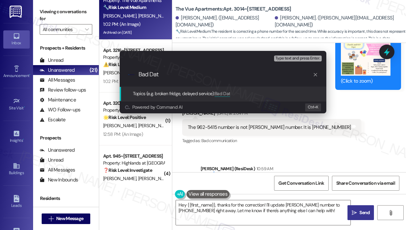
type input "Bad Data"
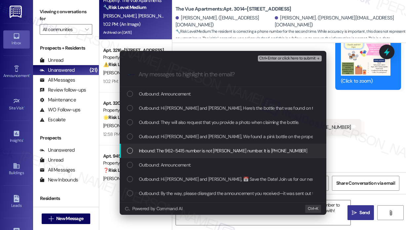
click at [224, 151] on span "Inbound: The 962-5415 number is not [PERSON_NAME] number. It is [PHONE_NUMBER]" at bounding box center [223, 150] width 168 height 7
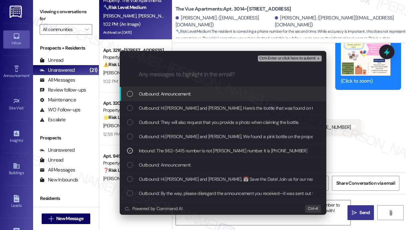
click at [281, 58] on span "Ctrl+Enter or click here to submit" at bounding box center [287, 58] width 56 height 5
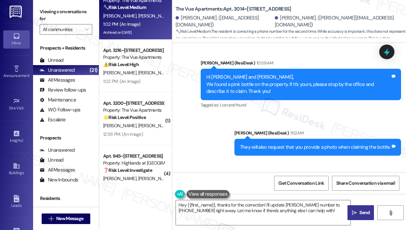
scroll to position [1815, 0]
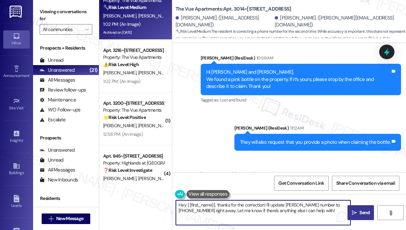
click at [281, 202] on textarea "Hey {{first_name}}, thanks for the correction! I'll update [PERSON_NAME] number…" at bounding box center [263, 212] width 174 height 25
click at [321, 212] on textarea "Hey {{first_name}}, thanks for the correction! I'll update [PERSON_NAME] number…" at bounding box center [263, 212] width 174 height 25
click at [358, 212] on span "Send" at bounding box center [364, 212] width 13 height 7
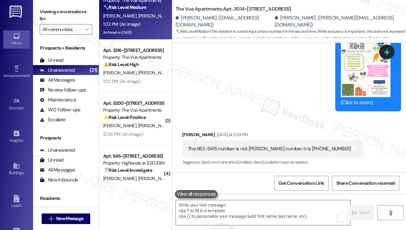
scroll to position [715, 0]
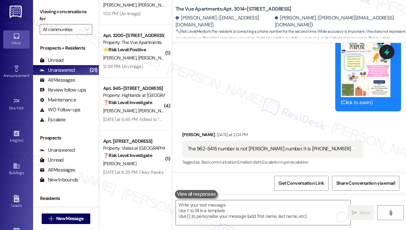
click at [213, 23] on div "[PERSON_NAME]. ([EMAIL_ADDRESS][DOMAIN_NAME])" at bounding box center [223, 22] width 97 height 14
drag, startPoint x: 212, startPoint y: 21, endPoint x: 209, endPoint y: 22, distance: 3.6
click at [209, 22] on div "[PERSON_NAME]. ([EMAIL_ADDRESS][DOMAIN_NAME])" at bounding box center [223, 22] width 97 height 14
drag, startPoint x: 180, startPoint y: 22, endPoint x: 212, endPoint y: 24, distance: 32.8
click at [212, 24] on div "[PERSON_NAME]. ([EMAIL_ADDRESS][DOMAIN_NAME])" at bounding box center [223, 22] width 97 height 14
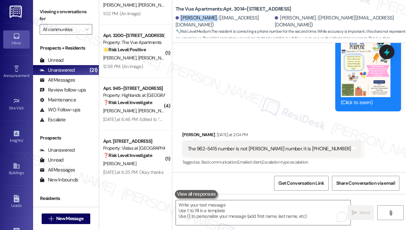
copy div "[PERSON_NAME]"
drag, startPoint x: 282, startPoint y: 148, endPoint x: 322, endPoint y: 148, distance: 40.3
click at [322, 148] on div "The 962-5415 number is not [PERSON_NAME] number. It is [PHONE_NUMBER]" at bounding box center [269, 148] width 164 height 7
copy div "It is [PHONE_NUMBER]"
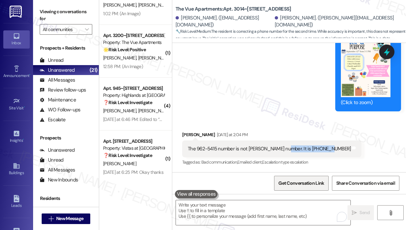
click at [293, 180] on span "Get Conversation Link" at bounding box center [301, 183] width 46 height 7
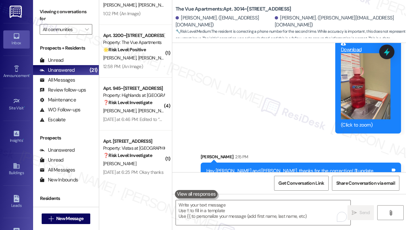
scroll to position [2055, 0]
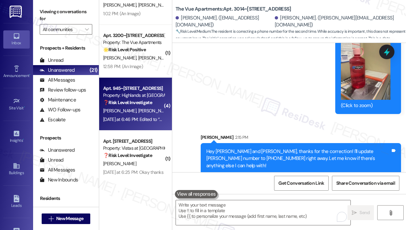
click at [149, 110] on div "[PERSON_NAME] [PERSON_NAME]" at bounding box center [133, 111] width 62 height 8
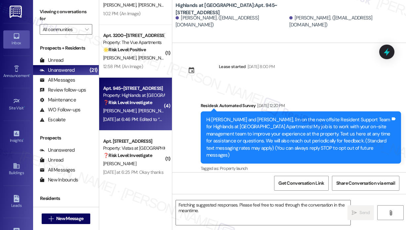
scroll to position [20159, 0]
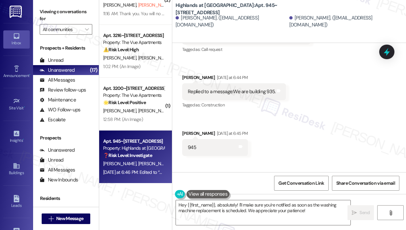
click at [320, 94] on div "Received via SMS [PERSON_NAME] Question [DATE] at 3:33 PM And will you notify u…" at bounding box center [289, 109] width 234 height 215
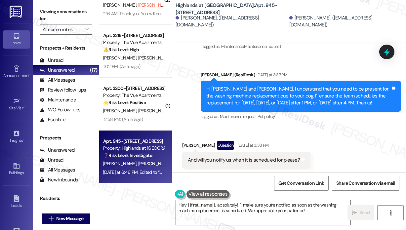
scroll to position [20027, 0]
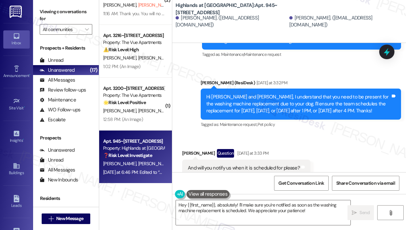
click at [254, 164] on div "And will you notify us when it is scheduled for please?" at bounding box center [244, 167] width 112 height 7
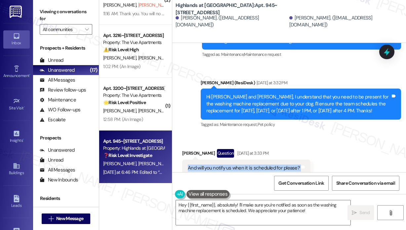
click at [254, 164] on div "And will you notify us when it is scheduled for please?" at bounding box center [244, 167] width 112 height 7
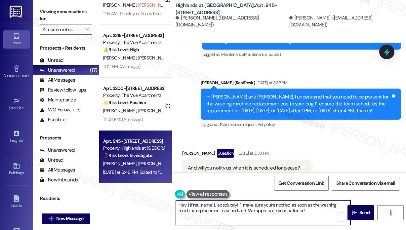
drag, startPoint x: 318, startPoint y: 214, endPoint x: 216, endPoint y: 207, distance: 102.6
click at [216, 207] on textarea "Hey {{first_name}}, absolutely! I'll make sure you're notified as soon as the w…" at bounding box center [263, 212] width 174 height 25
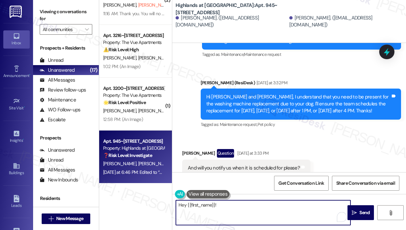
paste textarea "Thank you for reaching out. I specifically added your preferred time on the wor…"
type textarea "Hey {{first_name}}! Thank you for reaching out. I specifically added your prefe…"
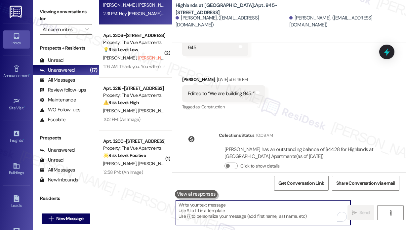
scroll to position [20272, 0]
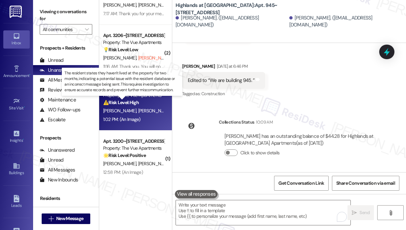
click at [122, 102] on strong "⚠️ Risk Level: High" at bounding box center [121, 102] width 36 height 6
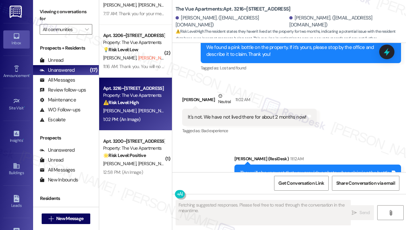
scroll to position [2329, 0]
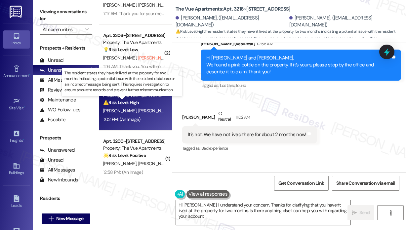
type textarea "Hi [PERSON_NAME], I understand your concern. Thanks for clarifying that you hav…"
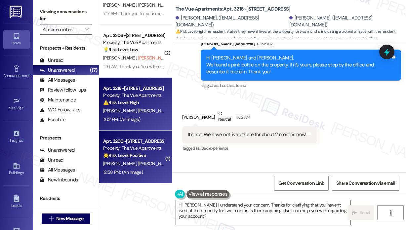
click at [142, 150] on div "Property: The Vue Apartments" at bounding box center [133, 148] width 61 height 7
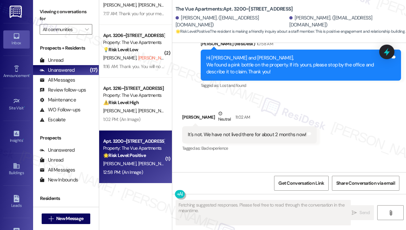
scroll to position [1316, 0]
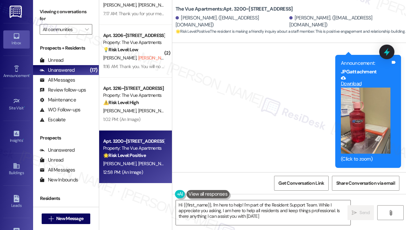
type textarea "Hi {{first_name}}, I'm here to help! I'm part of the Resident Support Team. Whi…"
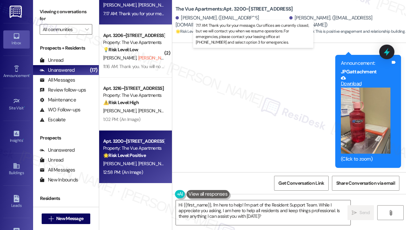
click at [142, 15] on div "7:17 AM: Thank you for your message. Our offices are currently closed, but we w…" at bounding box center [326, 14] width 447 height 6
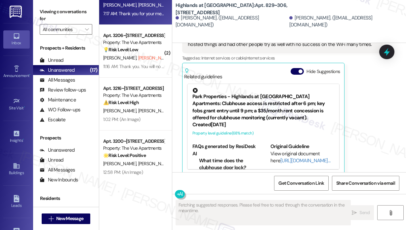
scroll to position [16773, 0]
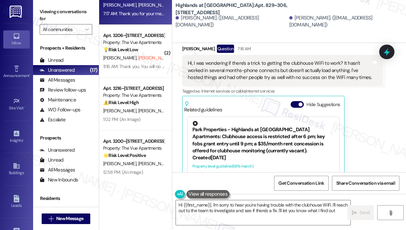
type textarea "Hi {{first_name}}, I'm sorry to hear you're having trouble with the clubhouse W…"
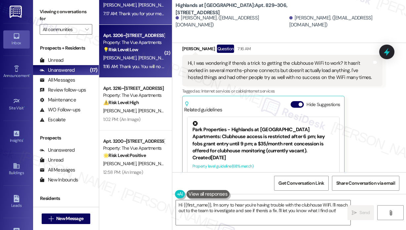
click at [130, 50] on strong "💡 Risk Level: Low" at bounding box center [120, 50] width 35 height 6
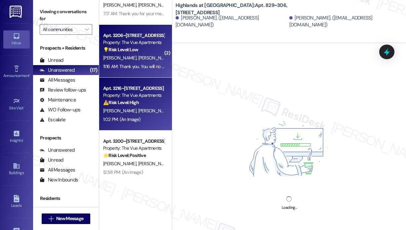
click at [122, 107] on div "[PERSON_NAME] [PERSON_NAME]" at bounding box center [133, 111] width 62 height 8
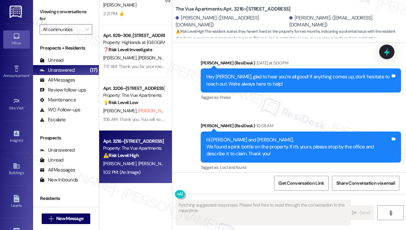
scroll to position [2263, 0]
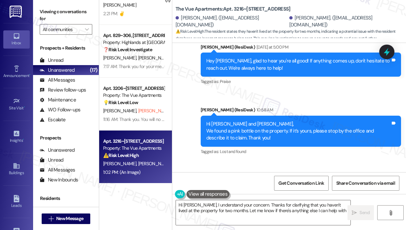
type textarea "Hi [PERSON_NAME], I understand your concern. Thanks for clarifying that you hav…"
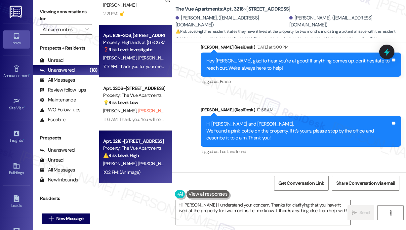
click at [123, 36] on div "Apt. 829~306, [STREET_ADDRESS]" at bounding box center [133, 35] width 61 height 7
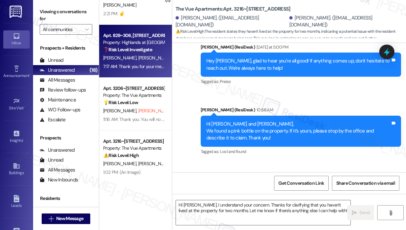
type textarea "Fetching suggested responses. Please feel free to read through the conversation…"
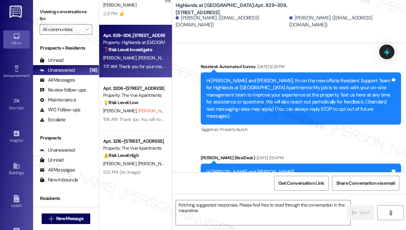
scroll to position [16839, 0]
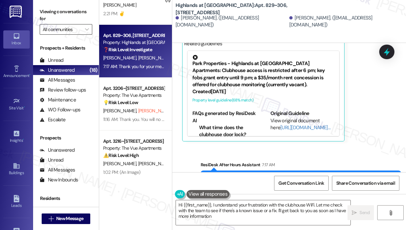
type textarea "Hi {{first_name}}, I understand your frustration with the clubhouse WiFi. Let m…"
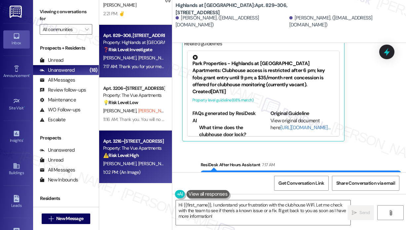
click at [121, 153] on strong "⚠️ Risk Level: High" at bounding box center [121, 155] width 36 height 6
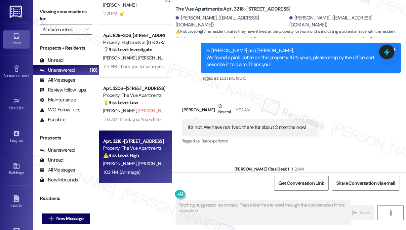
scroll to position [2329, 0]
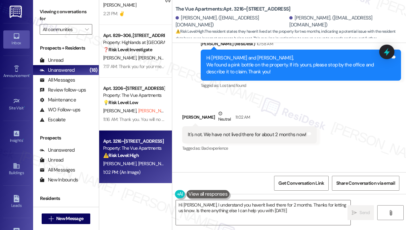
type textarea "Hi [PERSON_NAME], I understand you haven't lived there for 2 months. Thanks for…"
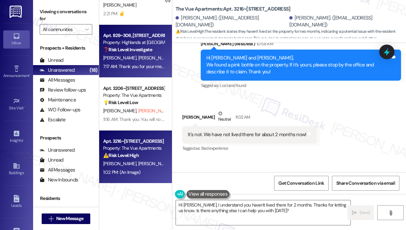
scroll to position [768, 0]
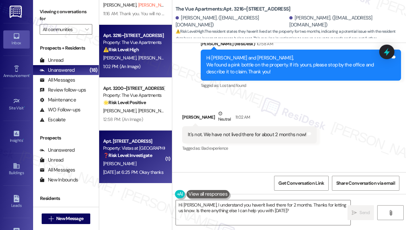
click at [113, 146] on div "Property: Vistas at [GEOGRAPHIC_DATA]" at bounding box center [133, 148] width 61 height 7
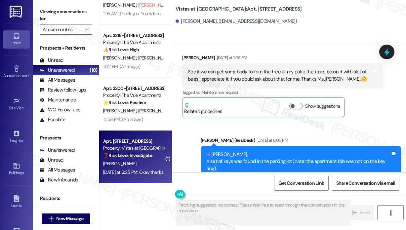
scroll to position [7845, 0]
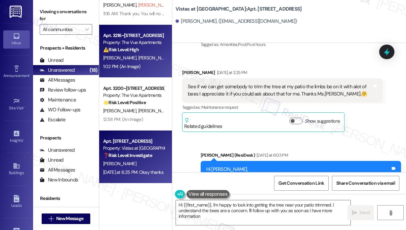
type textarea "Hi {{first_name}}, I'm happy to look into getting the tree near your patio trim…"
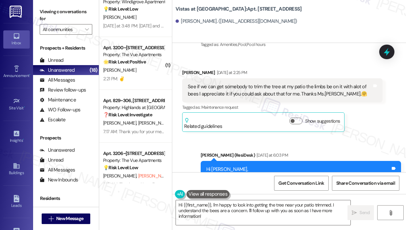
scroll to position [537, 0]
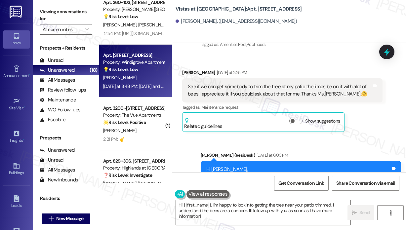
click at [132, 60] on div "Property: Windigrove Apartments" at bounding box center [133, 62] width 61 height 7
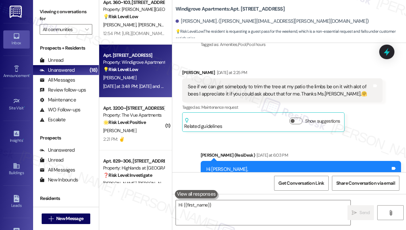
scroll to position [368, 0]
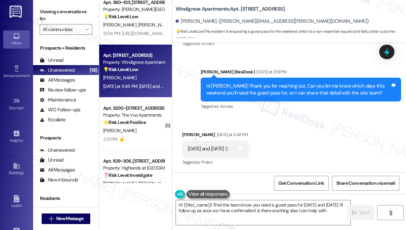
type textarea "Hi {{first_name}}! I'll let the team know you need a guest pass for [DATE] and …"
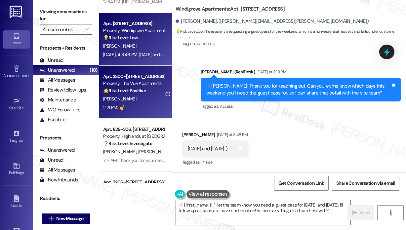
scroll to position [603, 0]
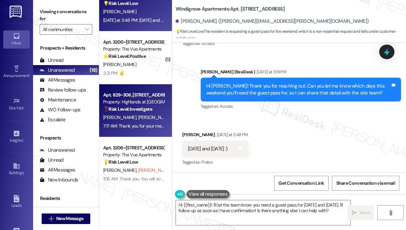
click at [143, 116] on span "[PERSON_NAME]" at bounding box center [154, 117] width 33 height 6
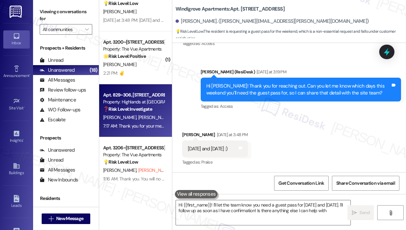
type textarea "Hi {{first_name}}! I'll let the team know you need a guest pass for [DATE] and …"
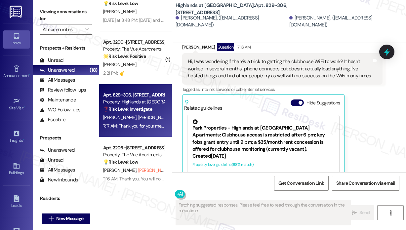
scroll to position [16773, 0]
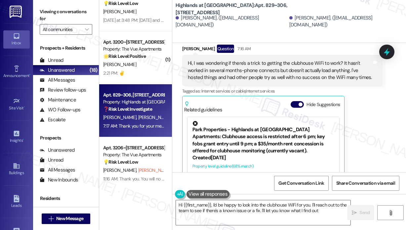
type textarea "Hi {{first_name}}, I'd be happy to look into the clubhouse WiFi for you. I'll r…"
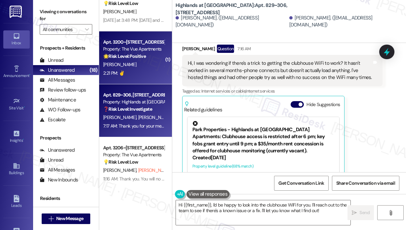
scroll to position [669, 0]
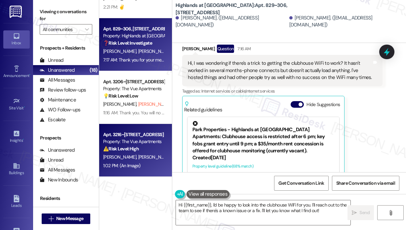
click at [135, 134] on div "Apt. 3216~[STREET_ADDRESS]" at bounding box center [133, 134] width 61 height 7
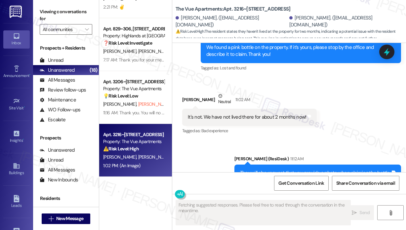
scroll to position [2329, 0]
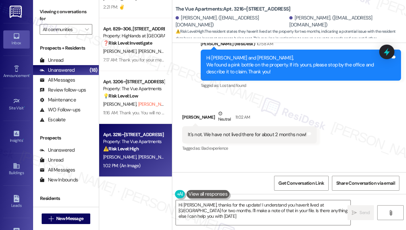
type textarea "Hi [PERSON_NAME], thanks for the update! I understand you haven't lived at [GEO…"
click at [155, 35] on div "Property: Highlands at [GEOGRAPHIC_DATA] Apartments" at bounding box center [133, 35] width 61 height 7
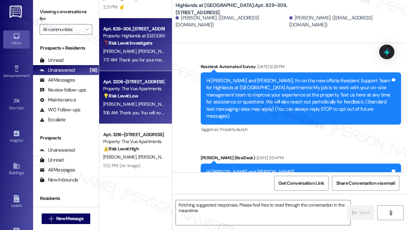
scroll to position [16839, 0]
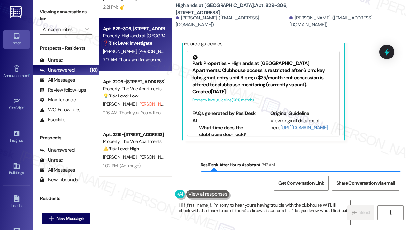
type textarea "Hi {{first_name}}, I'm sorry to hear you're having trouble with the clubhouse W…"
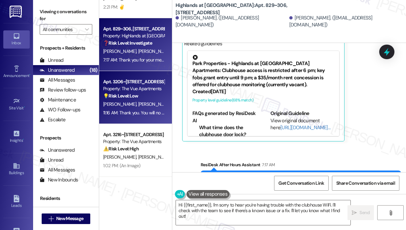
click at [138, 105] on span "[PERSON_NAME] (Opted Out)" at bounding box center [166, 104] width 56 height 6
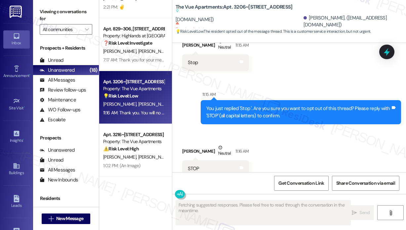
scroll to position [1523, 0]
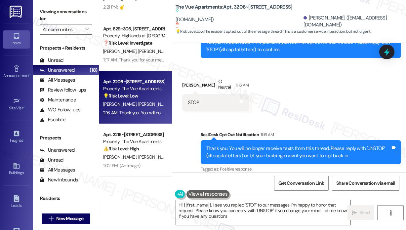
type textarea "Hi {{first_name}}, I see you replied 'STOP' to our messages. I'm happy to honor…"
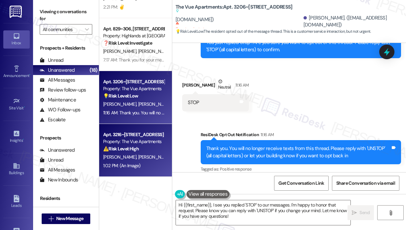
click at [140, 143] on div "Property: The Vue Apartments" at bounding box center [133, 141] width 61 height 7
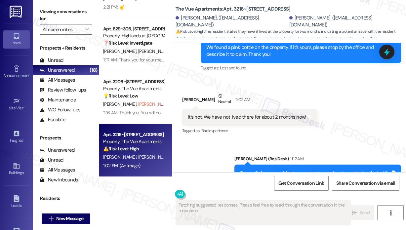
scroll to position [2329, 0]
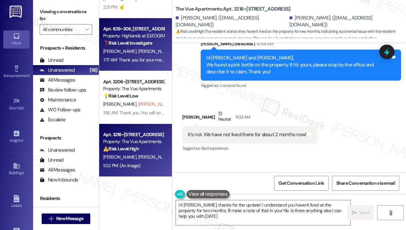
type textarea "Hi [PERSON_NAME], thanks for the update! I understand you haven't lived at the …"
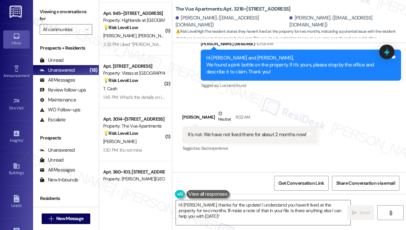
scroll to position [339, 0]
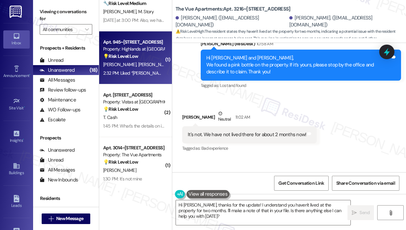
click at [137, 59] on div "💡 Risk Level: Low The resident is inquiring about the scheduling of a work orde…" at bounding box center [133, 56] width 61 height 7
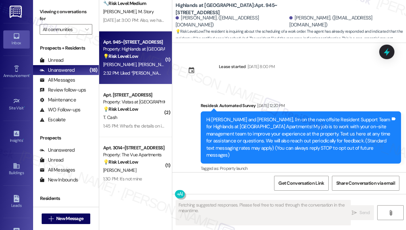
scroll to position [20403, 0]
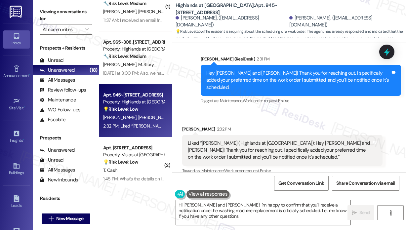
type textarea "Hi [PERSON_NAME] and [PERSON_NAME]! I'm happy to confirm that you'll receive a …"
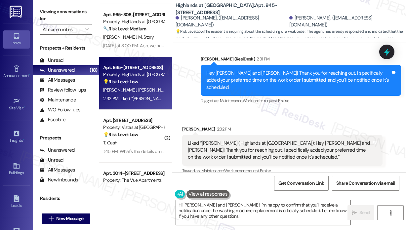
scroll to position [405, 0]
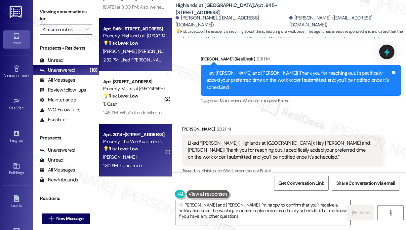
click at [131, 131] on div "Apt. 3014~[STREET_ADDRESS]" at bounding box center [133, 134] width 61 height 7
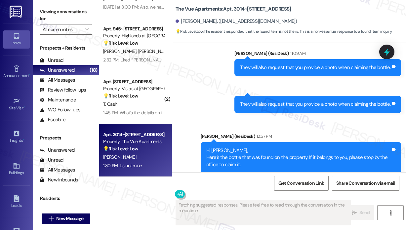
scroll to position [1563, 0]
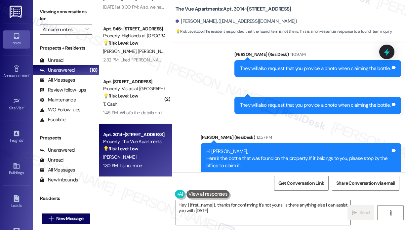
type textarea "Hey {{first_name}}, thanks for confirming it's not yours! Is there anything els…"
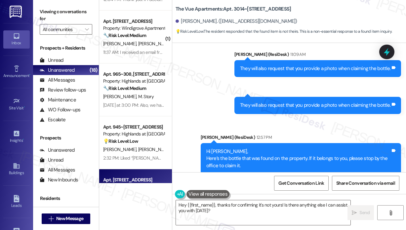
scroll to position [306, 0]
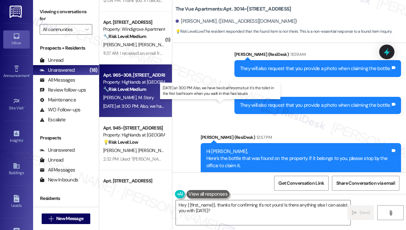
click at [138, 106] on div "[DATE] at 3:00 PM: Also, we have two bathrooms but it's the toilet in the first…" at bounding box center [216, 106] width 227 height 6
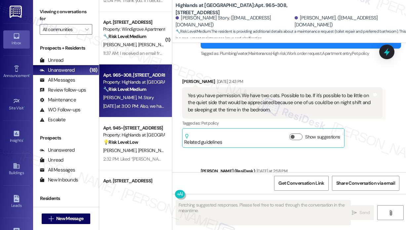
scroll to position [8651, 0]
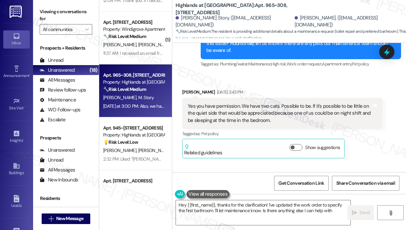
type textarea "Hey {{first_name}}, thanks for the clarification! I've updated the work order t…"
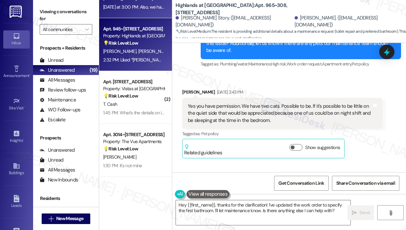
scroll to position [438, 0]
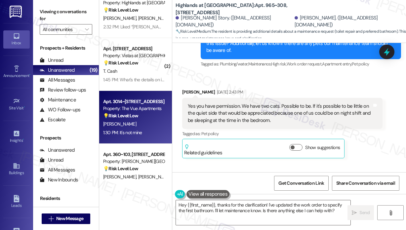
click at [136, 133] on div "1:30 PM: It's not mine 1:30 PM: It's not mine" at bounding box center [122, 132] width 39 height 6
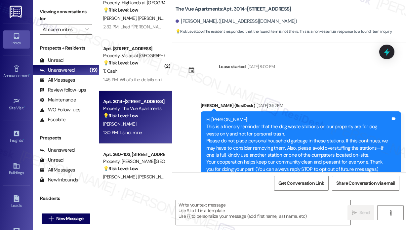
scroll to position [1761, 0]
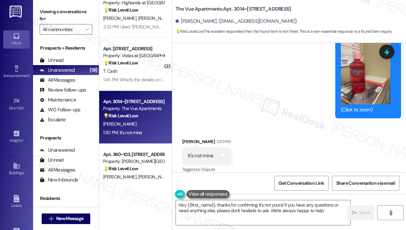
type textarea "Hey {{first_name}}, thanks for confirming it's not yours! If you have any quest…"
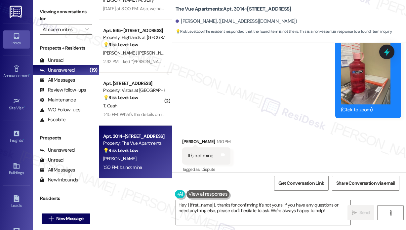
scroll to position [339, 0]
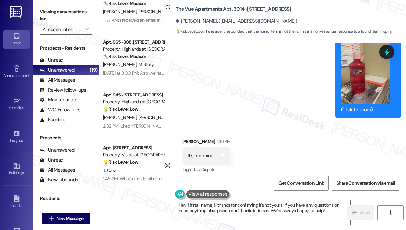
click at [139, 116] on div "[PERSON_NAME] [PERSON_NAME]" at bounding box center [133, 117] width 62 height 8
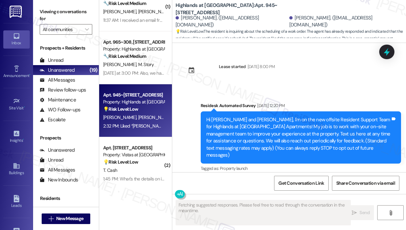
scroll to position [20403, 0]
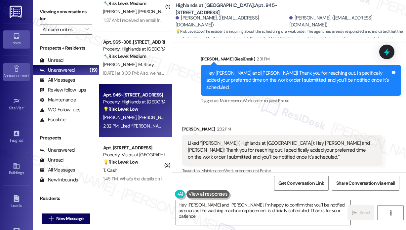
type textarea "Hey [PERSON_NAME] and [PERSON_NAME], I'm happy to confirm that you'll be notifi…"
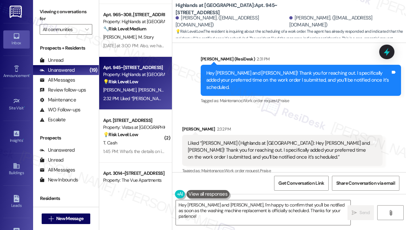
scroll to position [405, 0]
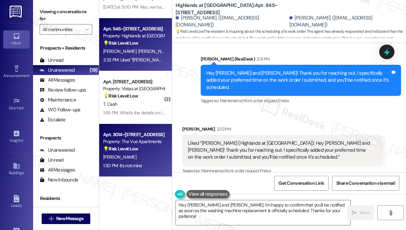
click at [135, 139] on div "Property: The Vue Apartments" at bounding box center [133, 141] width 61 height 7
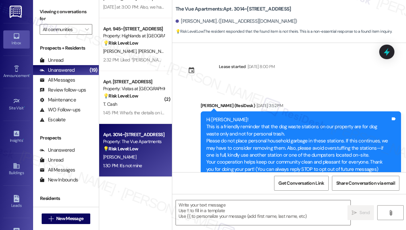
scroll to position [1761, 0]
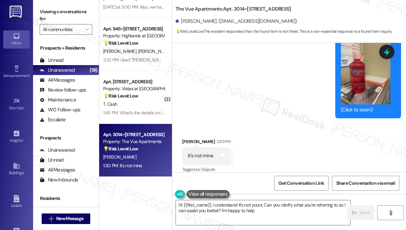
type textarea "Hi {{first_name}}, I understand it's not yours. Can you clarify what you're ref…"
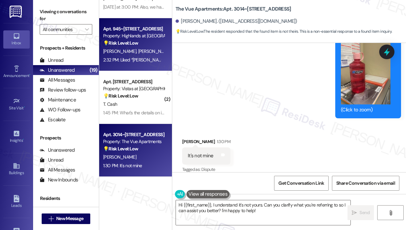
click at [141, 29] on div "Apt. 945~[STREET_ADDRESS]" at bounding box center [133, 28] width 61 height 7
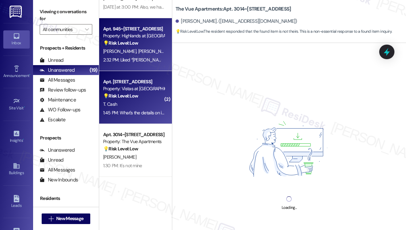
click at [133, 88] on div "Property: Vistas at [GEOGRAPHIC_DATA]" at bounding box center [133, 88] width 61 height 7
click at [138, 48] on span "[PERSON_NAME]" at bounding box center [154, 51] width 33 height 6
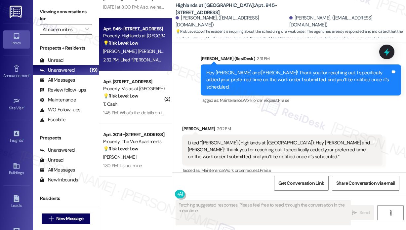
scroll to position [20403, 0]
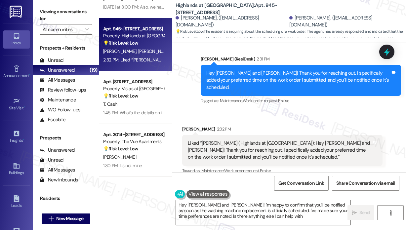
type textarea "Hey [PERSON_NAME] and [PERSON_NAME]! I'm happy to confirm that you'll be notifi…"
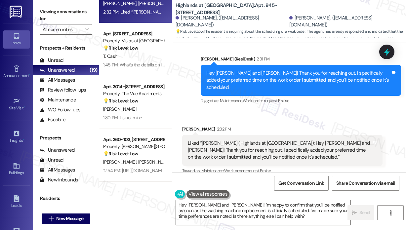
scroll to position [504, 0]
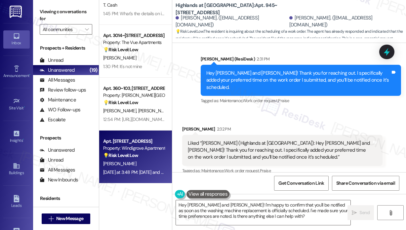
click at [120, 145] on div "Property: Windigrove Apartments" at bounding box center [133, 148] width 61 height 7
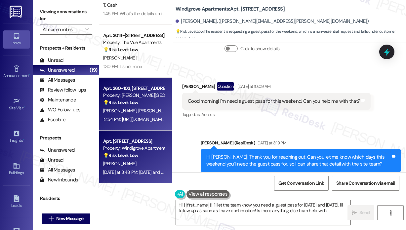
type textarea "Hi {{first_name}}! I'll let the team know you need a guest pass for [DATE] and …"
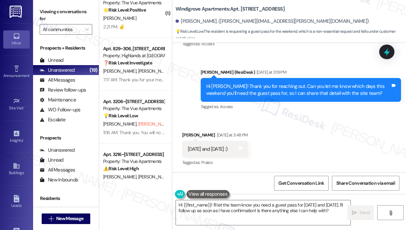
scroll to position [821, 0]
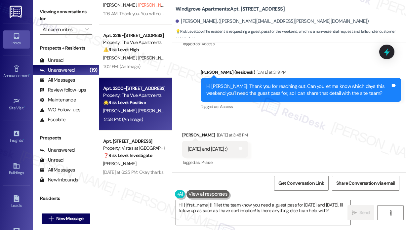
click at [124, 92] on div "Property: The Vue Apartments" at bounding box center [133, 95] width 61 height 7
type textarea "Hi {{first_name}}! I'll let the team know you need a guest pass for [DATE] and …"
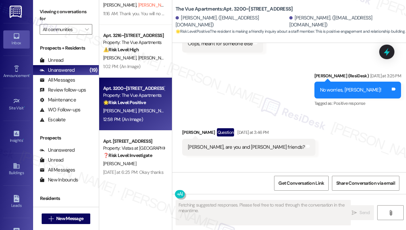
scroll to position [998, 0]
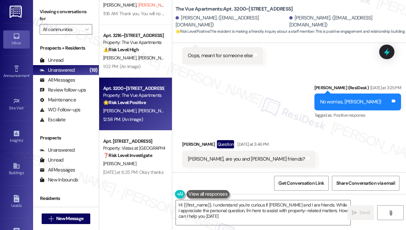
type textarea "Hi {{first_name}}, I understand you're curious if [PERSON_NAME] and I are frien…"
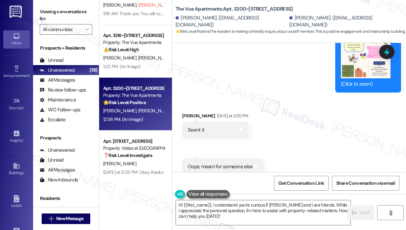
scroll to position [885, 0]
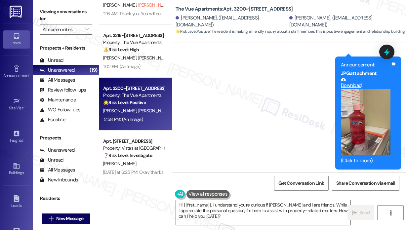
scroll to position [1317, 0]
